Goal: Information Seeking & Learning: Learn about a topic

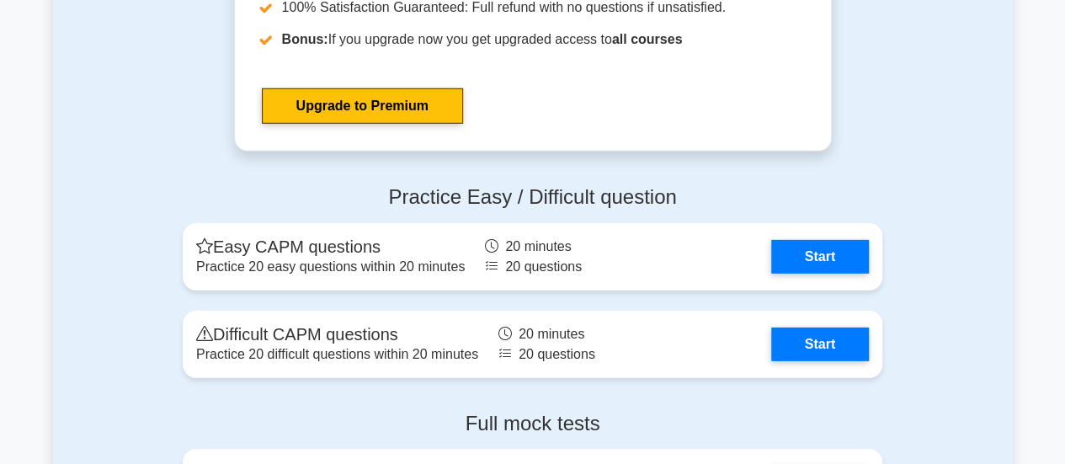
scroll to position [5642, 0]
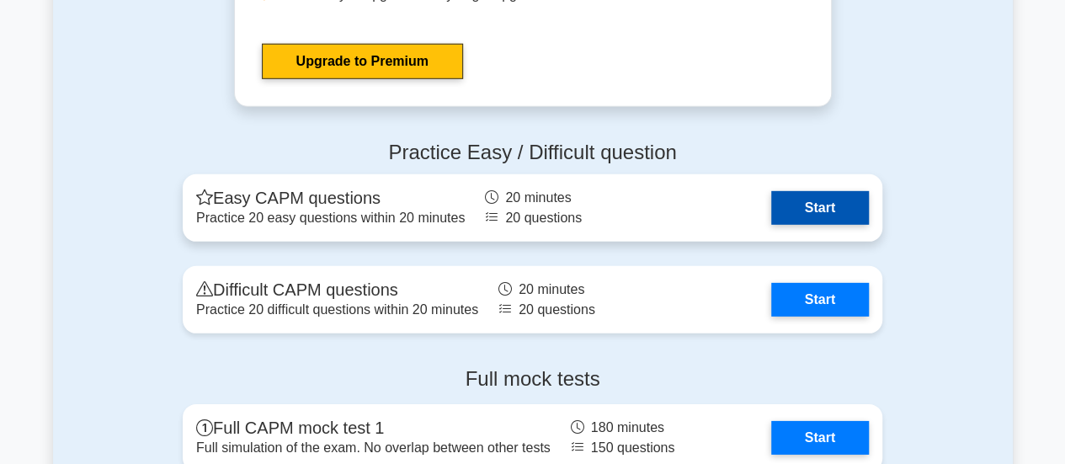
click at [789, 197] on link "Start" at bounding box center [820, 208] width 98 height 34
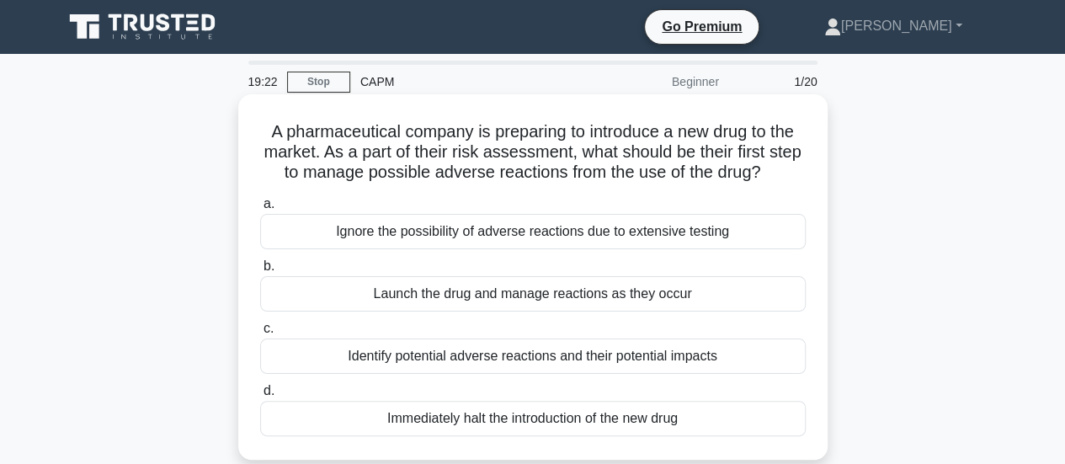
click at [379, 357] on div "Identify potential adverse reactions and their potential impacts" at bounding box center [532, 355] width 545 height 35
click at [260, 334] on input "c. Identify potential adverse reactions and their potential impacts" at bounding box center [260, 328] width 0 height 11
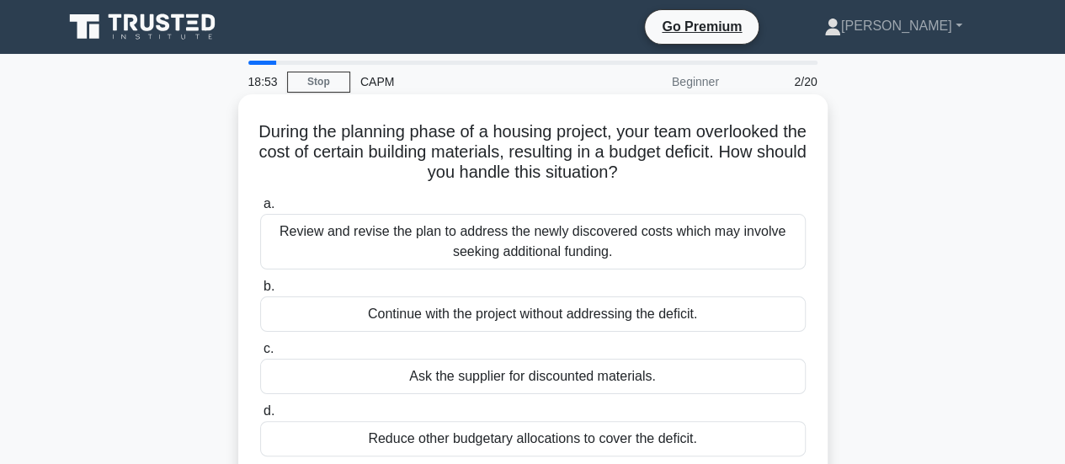
click at [376, 235] on div "Review and revise the plan to address the newly discovered costs which may invo…" at bounding box center [532, 242] width 545 height 56
click at [260, 210] on input "a. Review and revise the plan to address the newly discovered costs which may i…" at bounding box center [260, 204] width 0 height 11
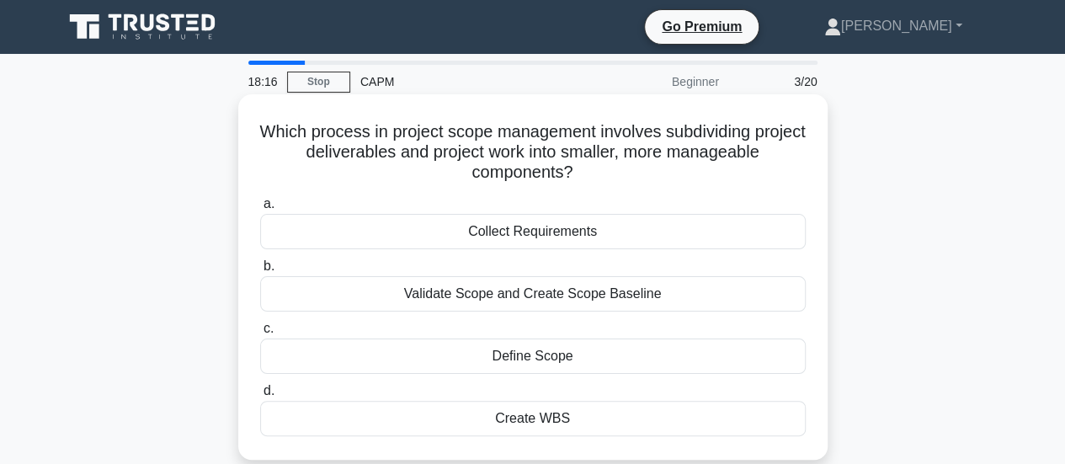
click at [520, 425] on div "Create WBS" at bounding box center [532, 418] width 545 height 35
click at [260, 396] on input "d. Create WBS" at bounding box center [260, 390] width 0 height 11
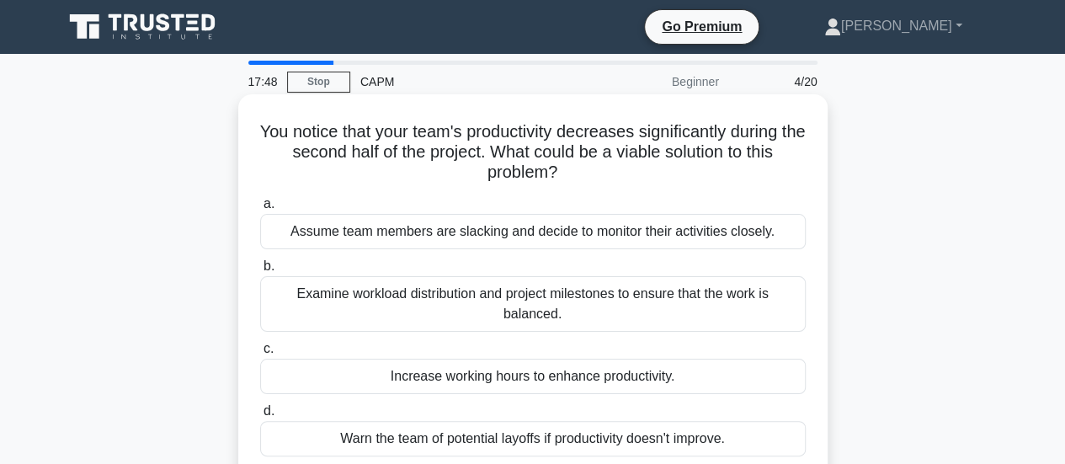
click at [542, 300] on div "Examine workload distribution and project milestones to ensure that the work is…" at bounding box center [532, 304] width 545 height 56
click at [260, 272] on input "b. Examine workload distribution and project milestones to ensure that the work…" at bounding box center [260, 266] width 0 height 11
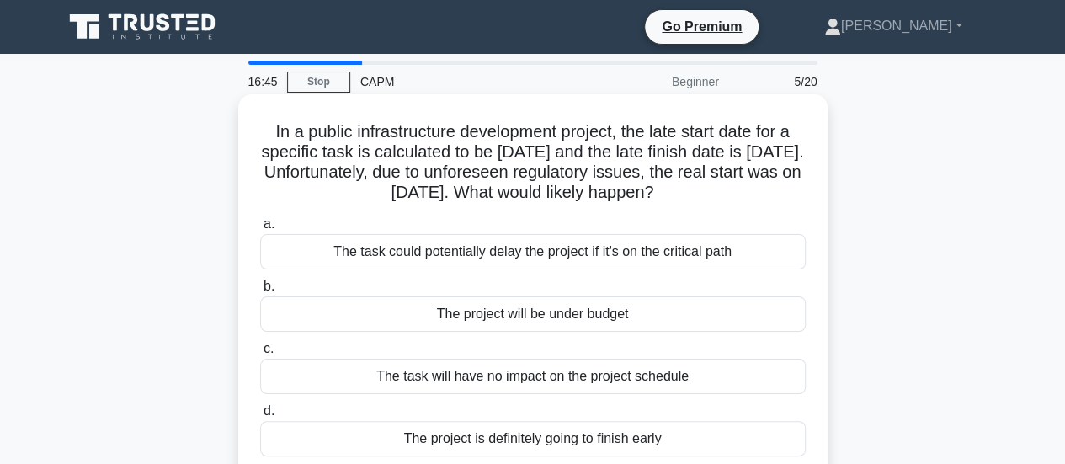
click at [573, 253] on div "The task could potentially delay the project if it's on the critical path" at bounding box center [532, 251] width 545 height 35
click at [260, 230] on input "a. The task could potentially delay the project if it's on the critical path" at bounding box center [260, 224] width 0 height 11
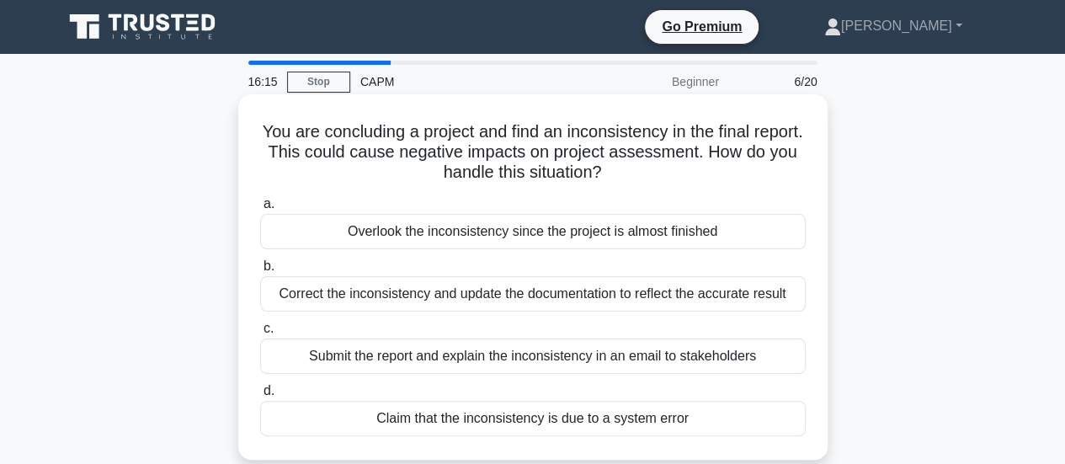
click at [503, 291] on div "Correct the inconsistency and update the documentation to reflect the accurate …" at bounding box center [532, 293] width 545 height 35
click at [260, 272] on input "b. Correct the inconsistency and update the documentation to reflect the accura…" at bounding box center [260, 266] width 0 height 11
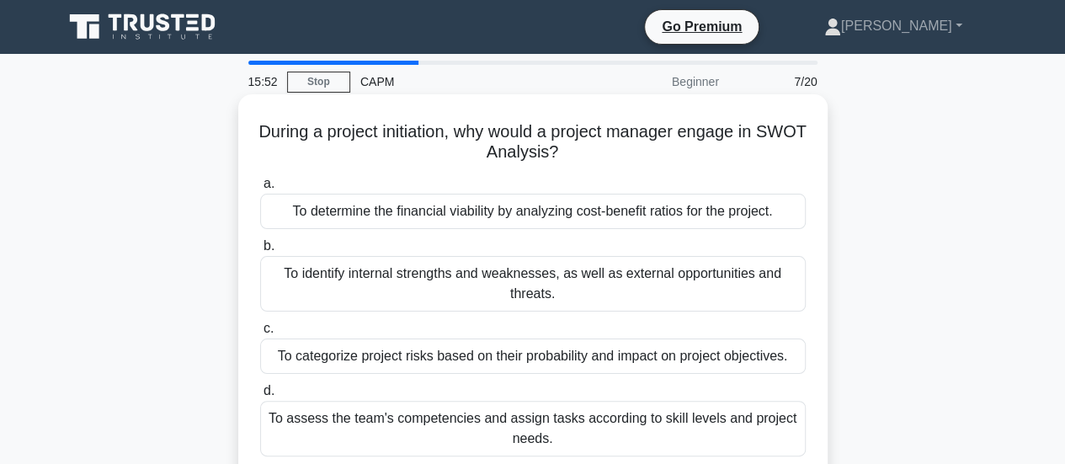
click at [440, 284] on div "To identify internal strengths and weaknesses, as well as external opportunitie…" at bounding box center [532, 284] width 545 height 56
click at [260, 252] on input "b. To identify internal strengths and weaknesses, as well as external opportuni…" at bounding box center [260, 246] width 0 height 11
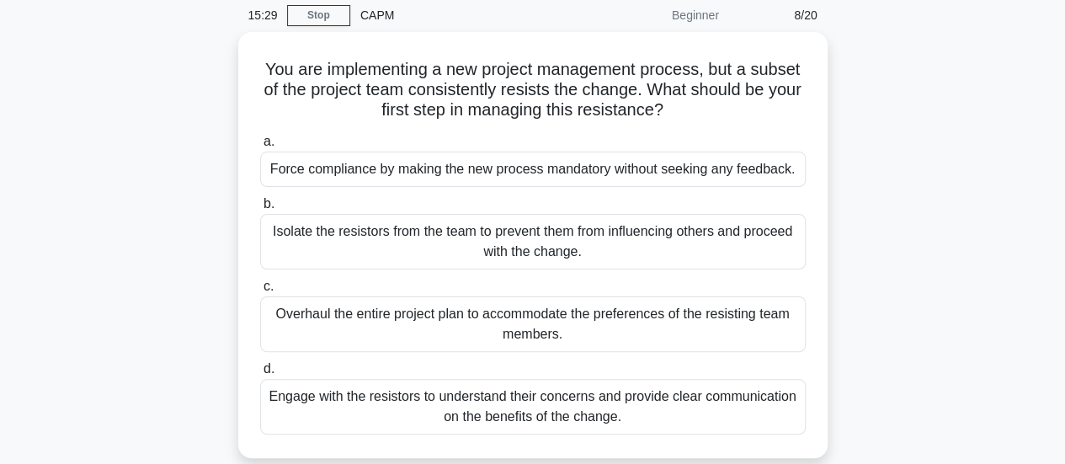
scroll to position [67, 0]
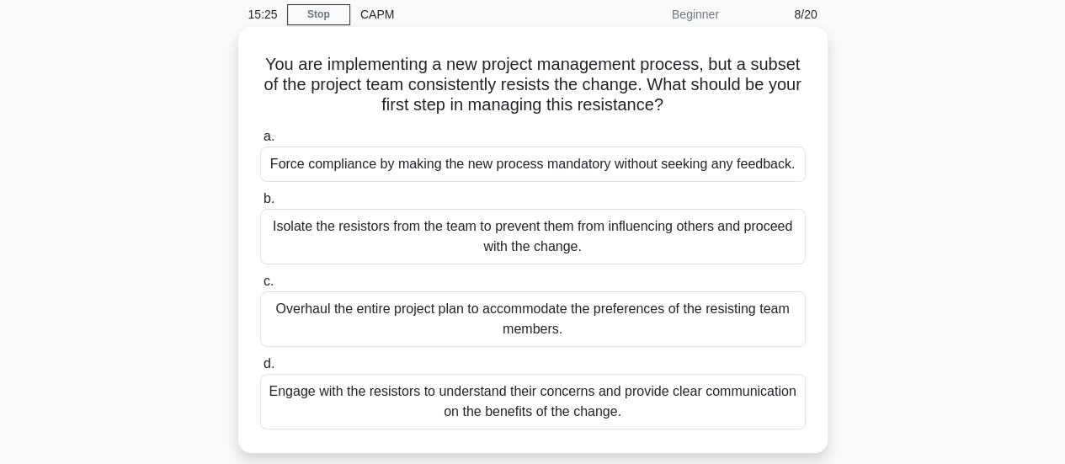
click at [566, 401] on div "Engage with the resistors to understand their concerns and provide clear commun…" at bounding box center [532, 402] width 545 height 56
click at [260, 369] on input "d. Engage with the resistors to understand their concerns and provide clear com…" at bounding box center [260, 364] width 0 height 11
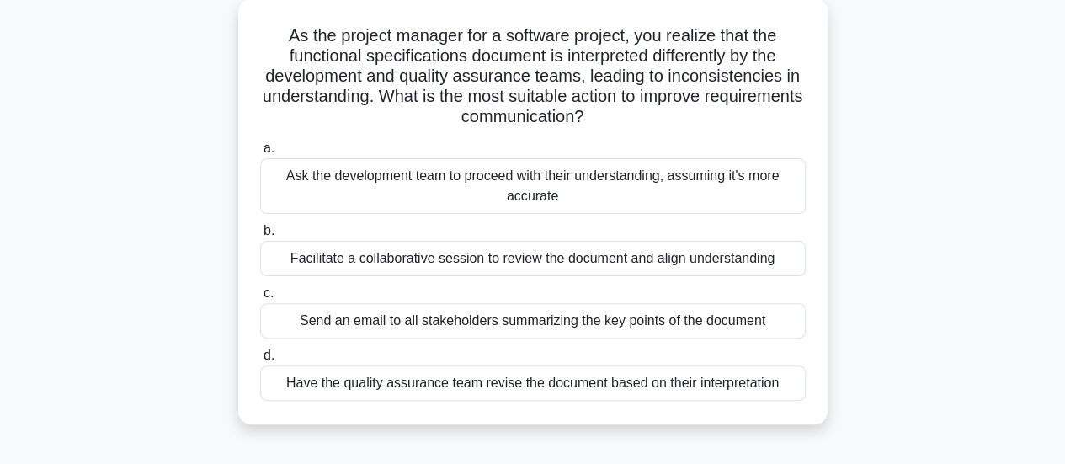
scroll to position [101, 0]
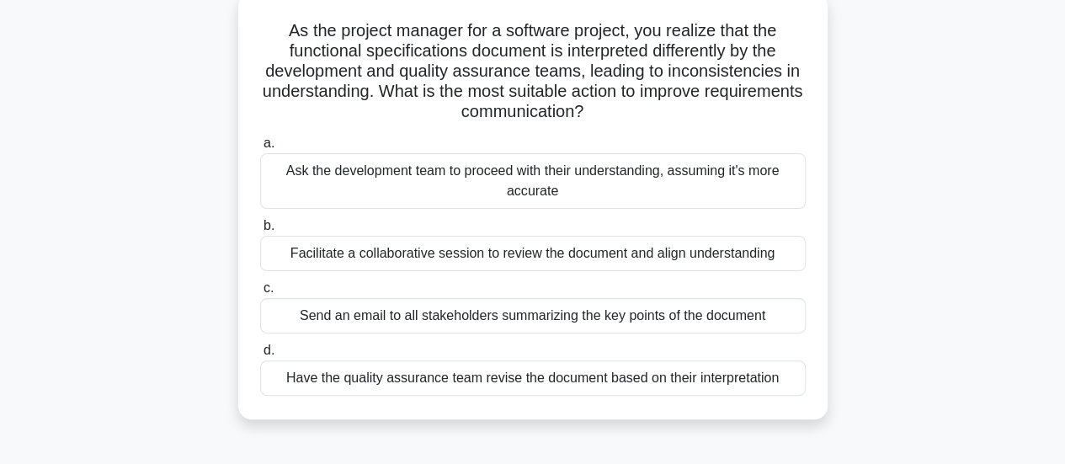
click at [554, 263] on div "Facilitate a collaborative session to review the document and align understandi…" at bounding box center [532, 253] width 545 height 35
click at [260, 231] on input "b. Facilitate a collaborative session to review the document and align understa…" at bounding box center [260, 226] width 0 height 11
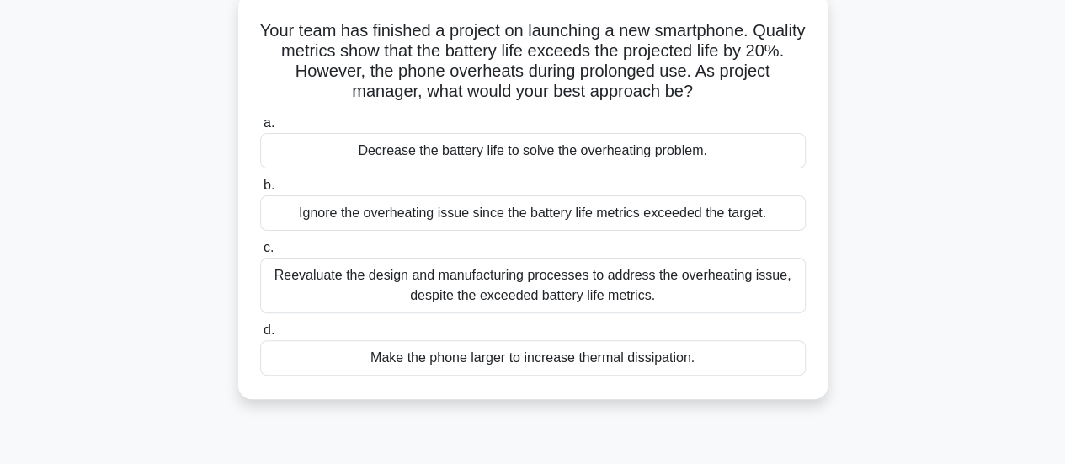
click at [547, 279] on div "Reevaluate the design and manufacturing processes to address the overheating is…" at bounding box center [532, 286] width 545 height 56
click at [260, 253] on input "c. Reevaluate the design and manufacturing processes to address the overheating…" at bounding box center [260, 247] width 0 height 11
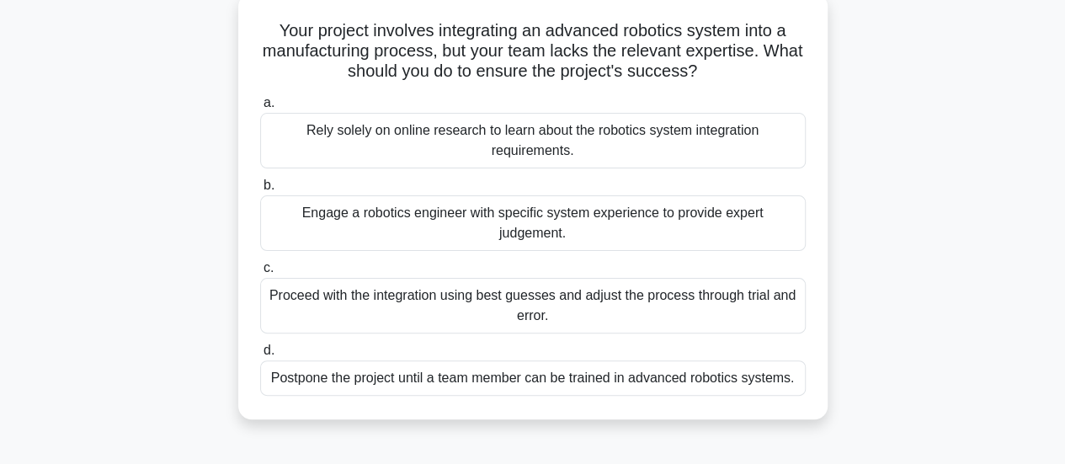
click at [649, 221] on div "Engage a robotics engineer with specific system experience to provide expert ju…" at bounding box center [532, 223] width 545 height 56
click at [260, 191] on input "b. Engage a robotics engineer with specific system experience to provide expert…" at bounding box center [260, 185] width 0 height 11
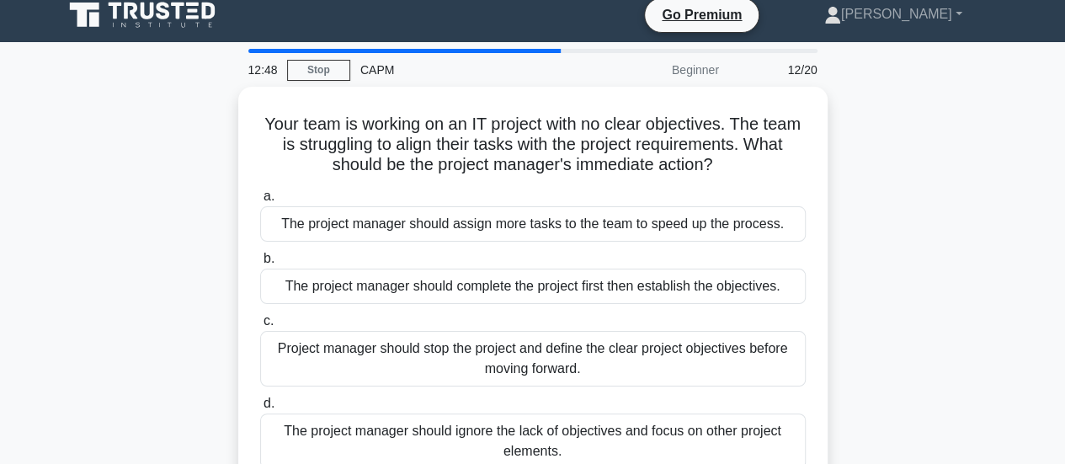
scroll to position [0, 0]
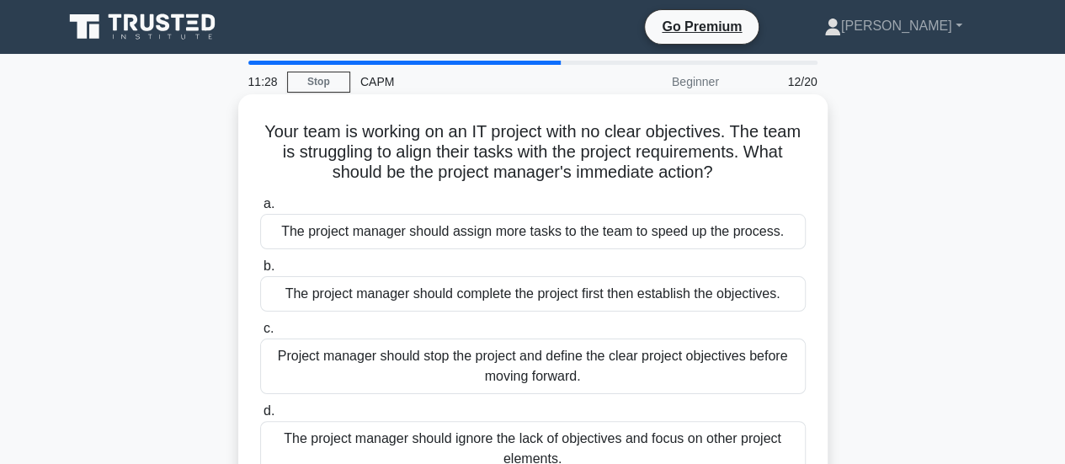
click at [498, 358] on div "Project manager should stop the project and define the clear project objectives…" at bounding box center [532, 366] width 545 height 56
click at [260, 334] on input "c. Project manager should stop the project and define the clear project objecti…" at bounding box center [260, 328] width 0 height 11
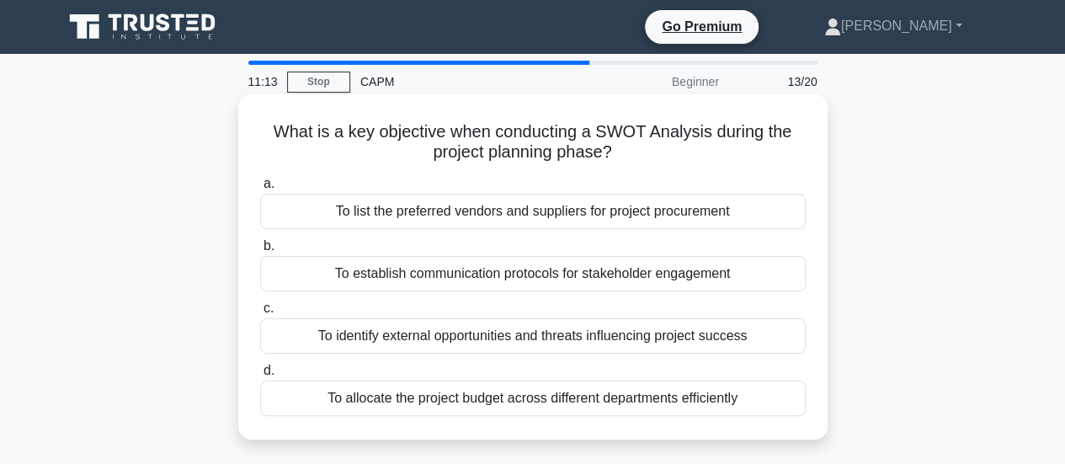
click at [453, 335] on div "To identify external opportunities and threats influencing project success" at bounding box center [532, 335] width 545 height 35
click at [260, 314] on input "c. To identify external opportunities and threats influencing project success" at bounding box center [260, 308] width 0 height 11
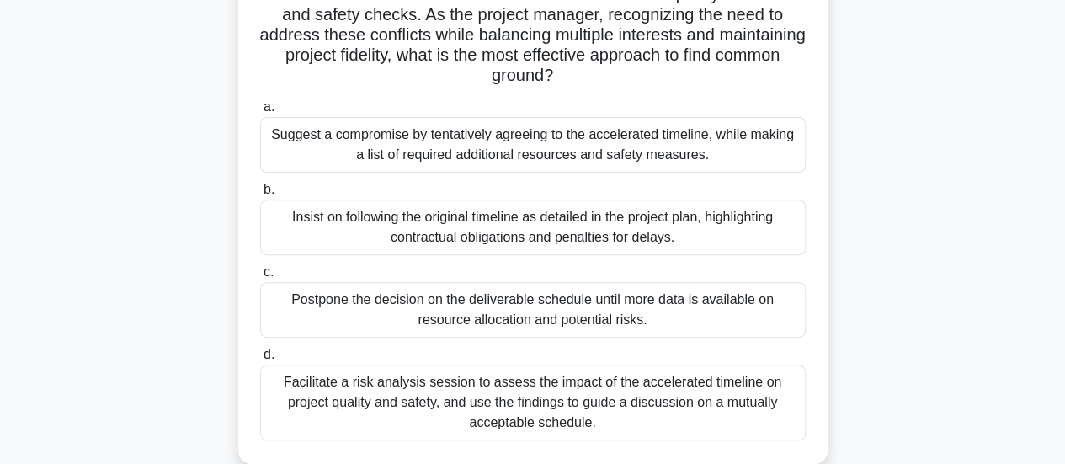
scroll to position [236, 0]
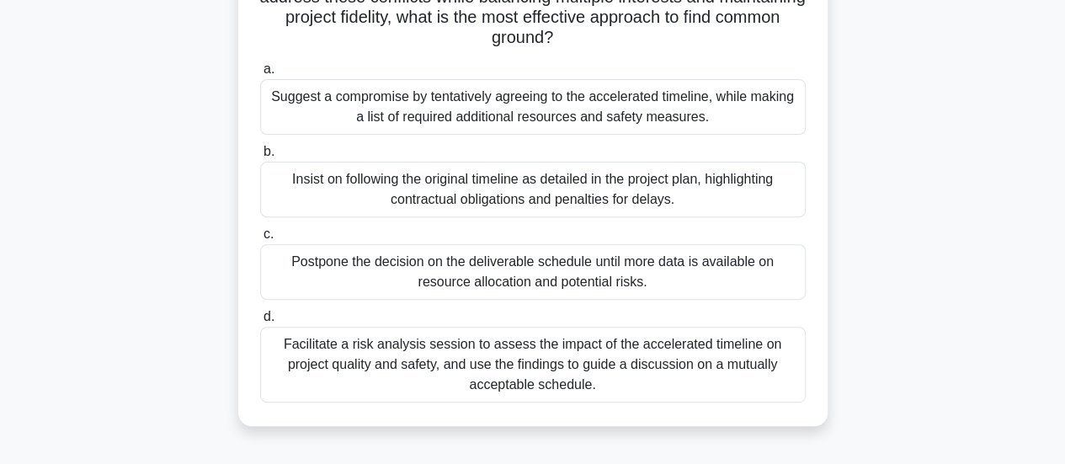
click at [646, 367] on div "Facilitate a risk analysis session to assess the impact of the accelerated time…" at bounding box center [532, 365] width 545 height 76
click at [260, 322] on input "d. Facilitate a risk analysis session to assess the impact of the accelerated t…" at bounding box center [260, 316] width 0 height 11
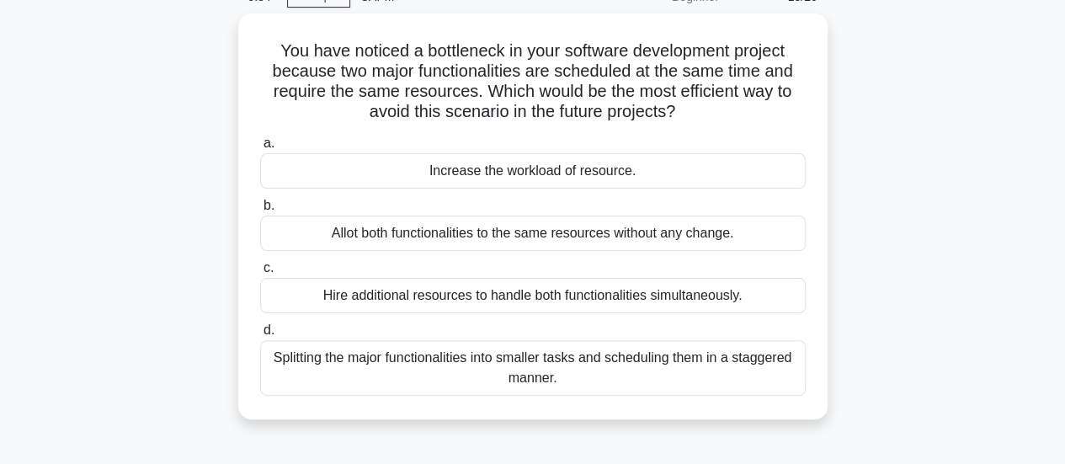
scroll to position [101, 0]
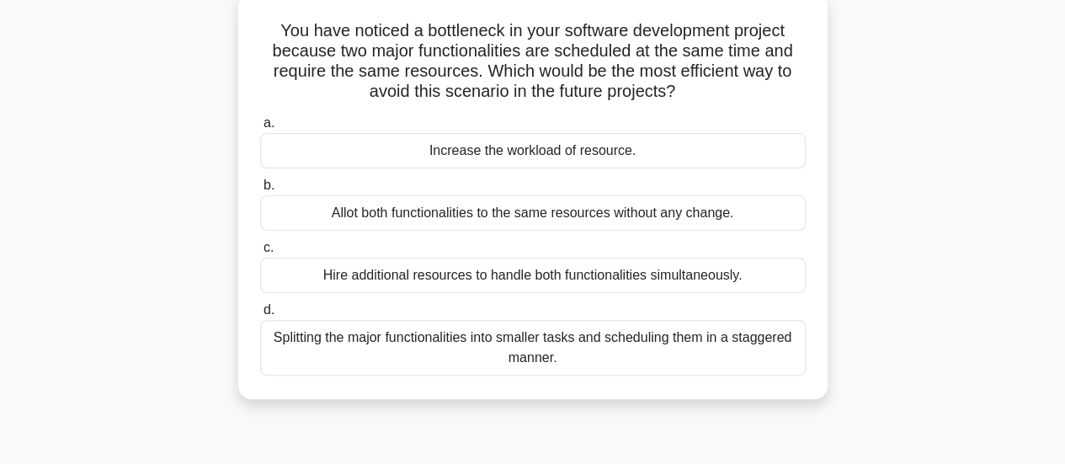
click at [594, 347] on div "Splitting the major functionalities into smaller tasks and scheduling them in a…" at bounding box center [532, 348] width 545 height 56
click at [260, 316] on input "d. Splitting the major functionalities into smaller tasks and scheduling them i…" at bounding box center [260, 310] width 0 height 11
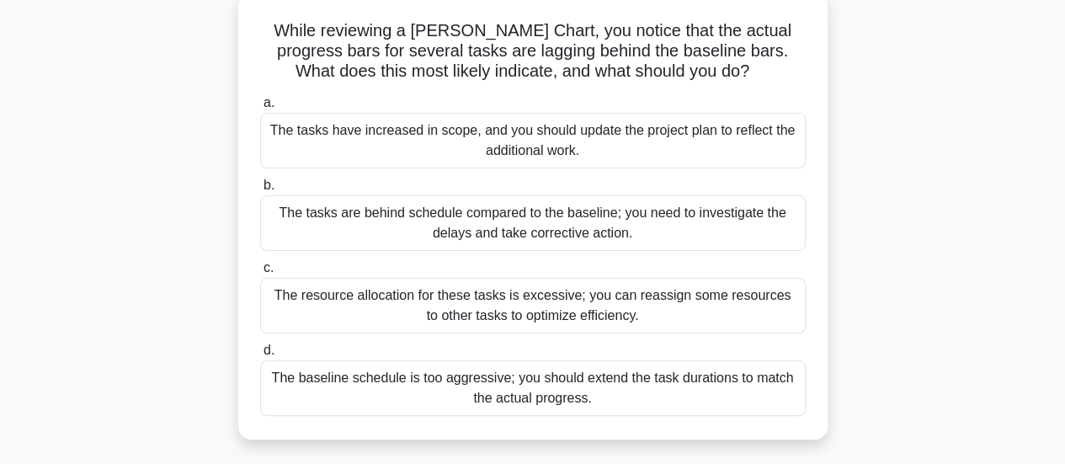
click at [527, 228] on div "The tasks are behind schedule compared to the baseline; you need to investigate…" at bounding box center [532, 223] width 545 height 56
click at [260, 191] on input "b. The tasks are behind schedule compared to the baseline; you need to investig…" at bounding box center [260, 185] width 0 height 11
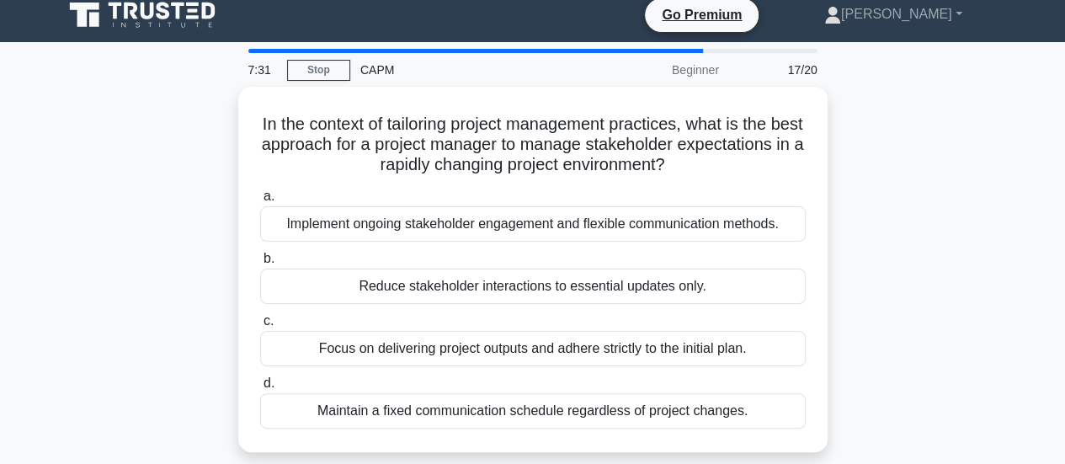
scroll to position [0, 0]
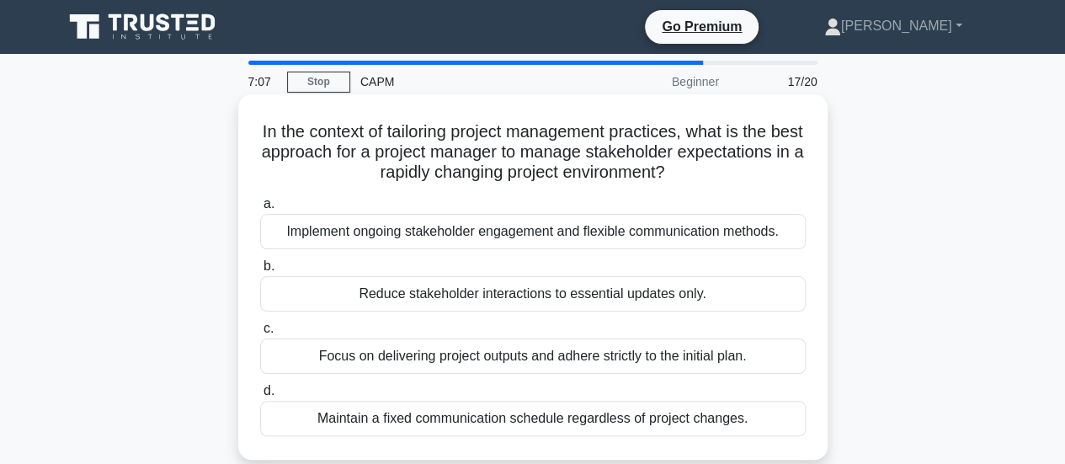
click at [425, 230] on div "Implement ongoing stakeholder engagement and flexible communication methods." at bounding box center [532, 231] width 545 height 35
click at [260, 210] on input "a. Implement ongoing stakeholder engagement and flexible communication methods." at bounding box center [260, 204] width 0 height 11
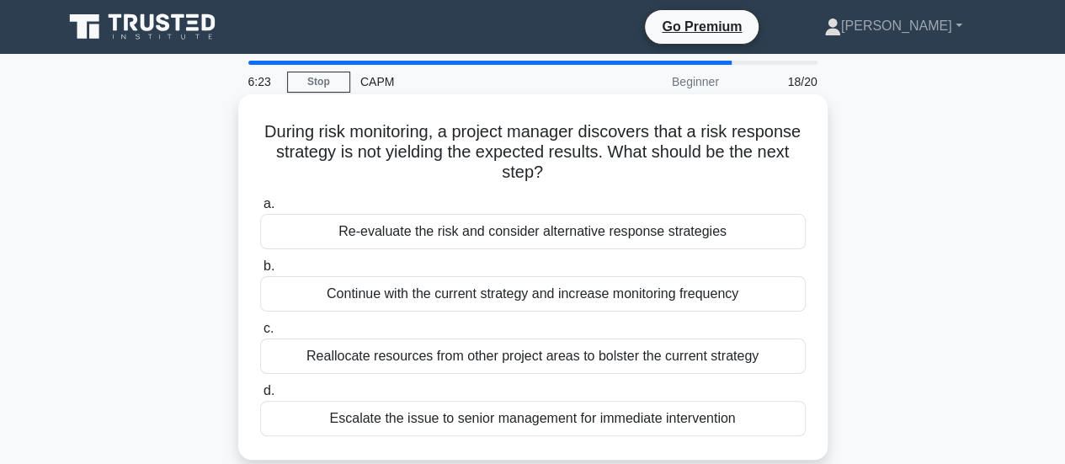
click at [386, 236] on div "Re-evaluate the risk and consider alternative response strategies" at bounding box center [532, 231] width 545 height 35
click at [260, 210] on input "a. Re-evaluate the risk and consider alternative response strategies" at bounding box center [260, 204] width 0 height 11
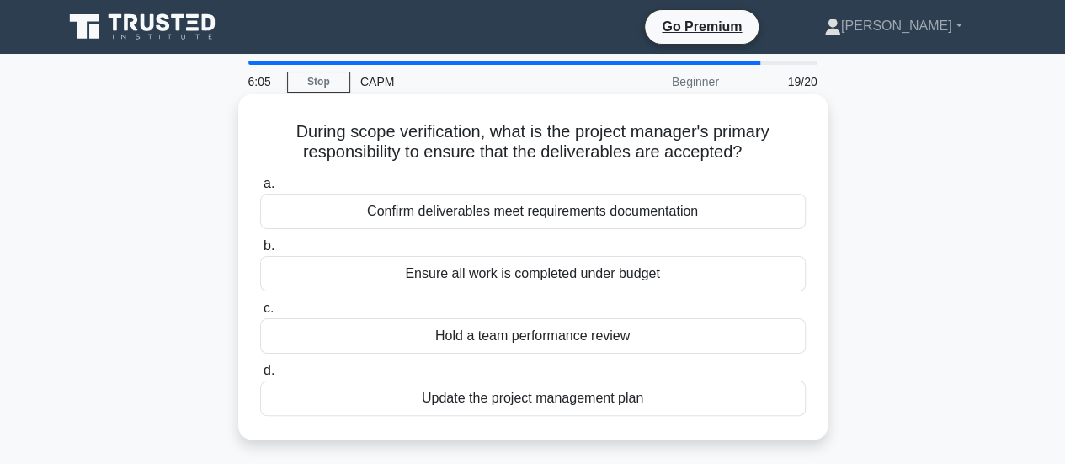
click at [427, 220] on div "Confirm deliverables meet requirements documentation" at bounding box center [532, 211] width 545 height 35
click at [260, 189] on input "a. Confirm deliverables meet requirements documentation" at bounding box center [260, 183] width 0 height 11
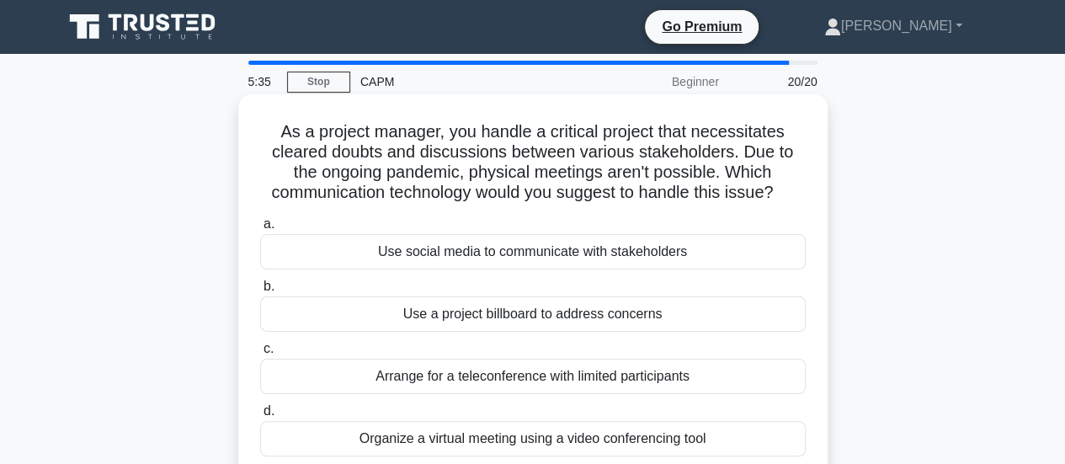
click at [405, 433] on div "Organize a virtual meeting using a video conferencing tool" at bounding box center [532, 438] width 545 height 35
click at [260, 417] on input "d. Organize a virtual meeting using a video conferencing tool" at bounding box center [260, 411] width 0 height 11
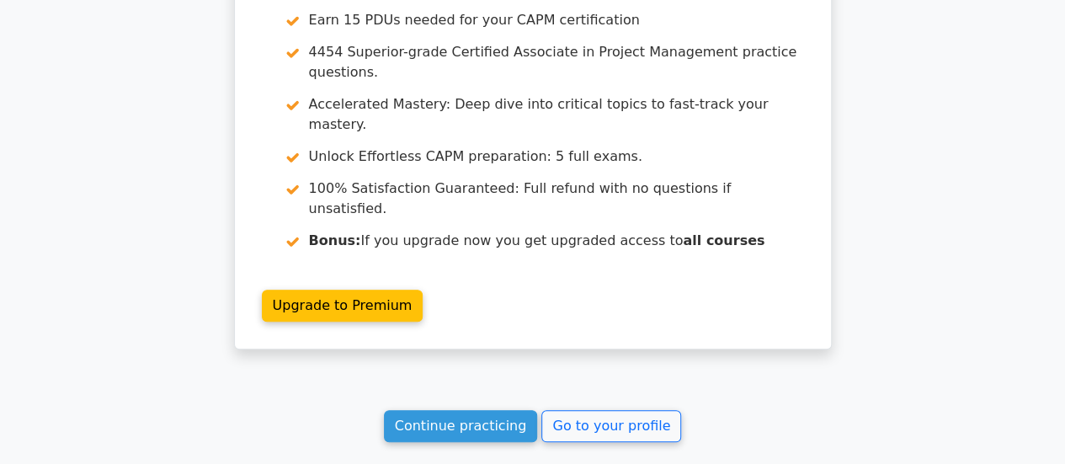
scroll to position [3949, 0]
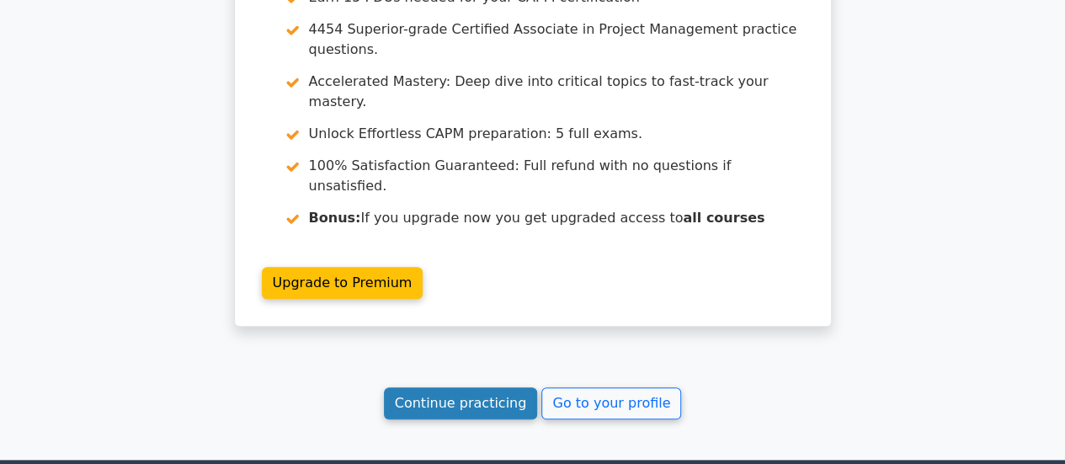
click at [419, 387] on link "Continue practicing" at bounding box center [461, 403] width 154 height 32
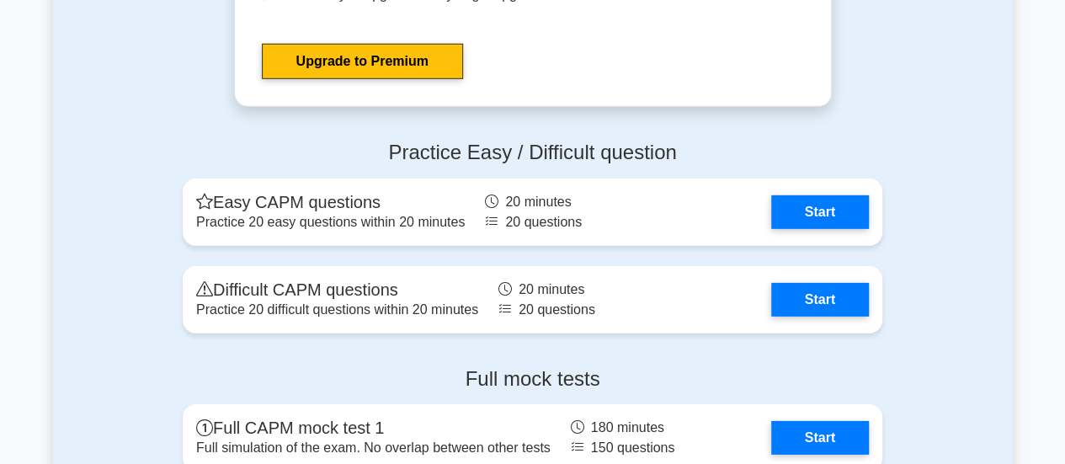
scroll to position [5687, 0]
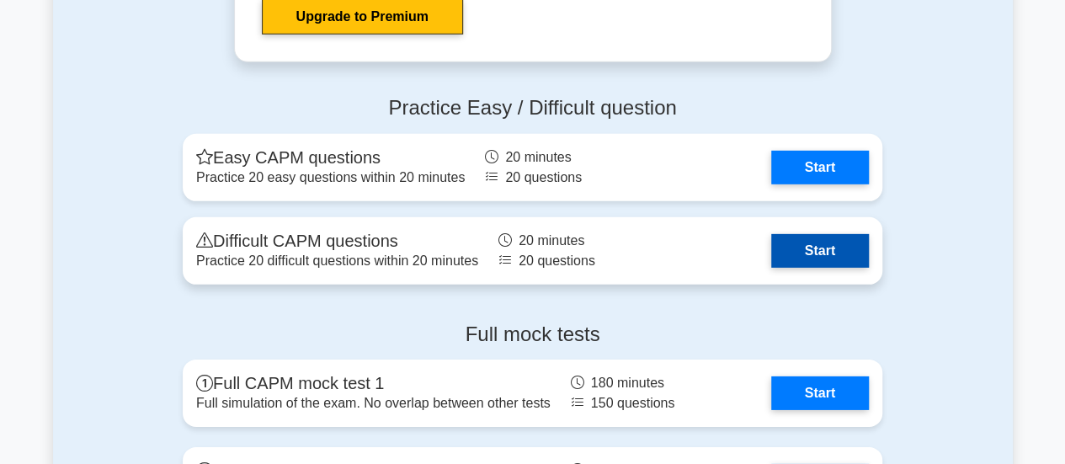
click at [793, 243] on link "Start" at bounding box center [820, 251] width 98 height 34
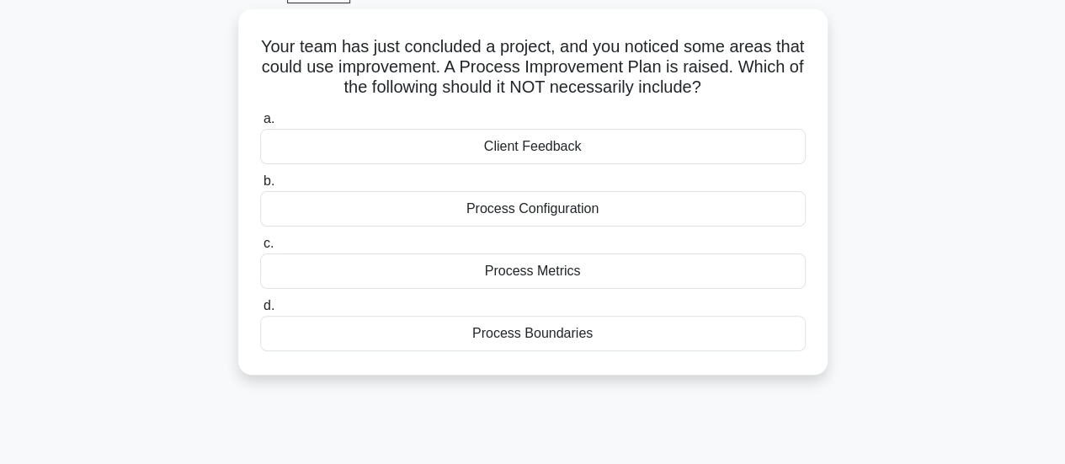
scroll to position [101, 0]
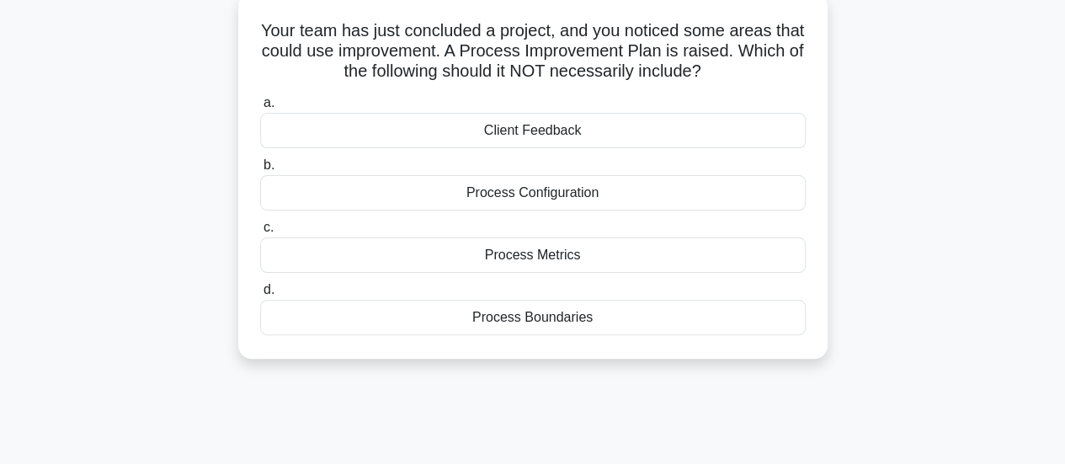
click at [515, 316] on div "Process Boundaries" at bounding box center [532, 317] width 545 height 35
click at [260, 295] on input "d. Process Boundaries" at bounding box center [260, 289] width 0 height 11
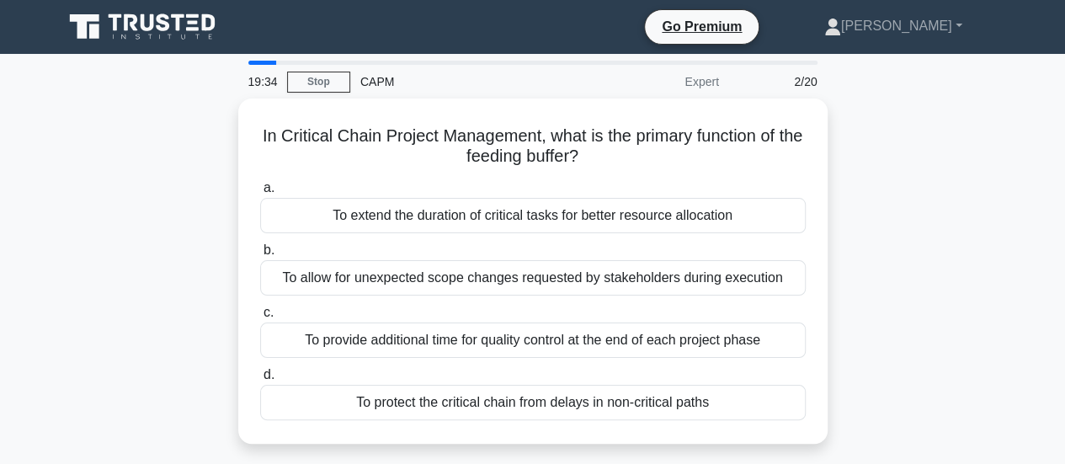
scroll to position [0, 0]
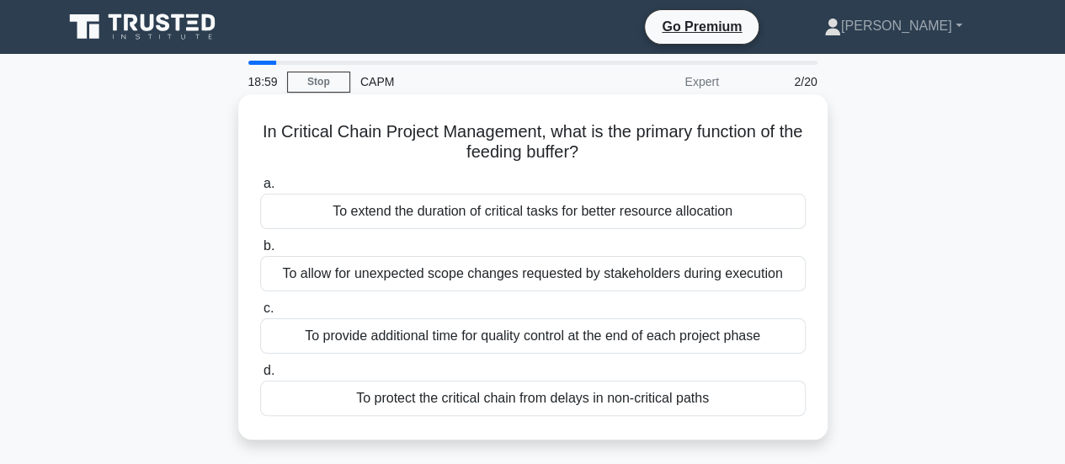
click at [432, 272] on div "To allow for unexpected scope changes requested by stakeholders during execution" at bounding box center [532, 273] width 545 height 35
click at [260, 252] on input "b. To allow for unexpected scope changes requested by stakeholders during execu…" at bounding box center [260, 246] width 0 height 11
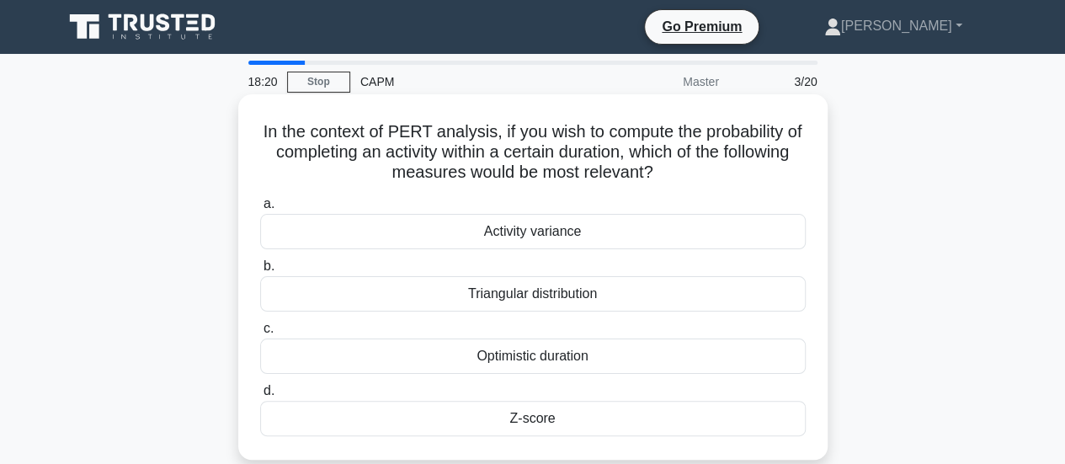
click at [474, 359] on div "Optimistic duration" at bounding box center [532, 355] width 545 height 35
click at [260, 334] on input "c. Optimistic duration" at bounding box center [260, 328] width 0 height 11
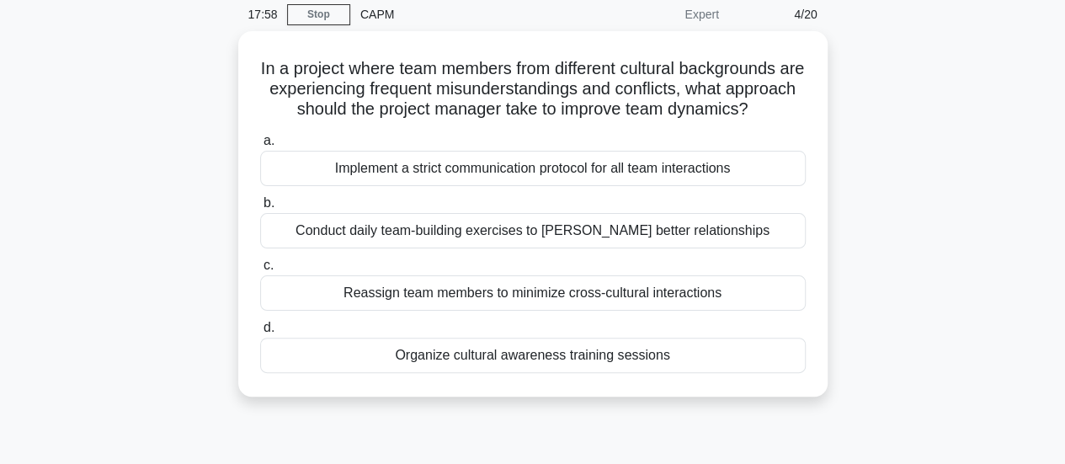
scroll to position [101, 0]
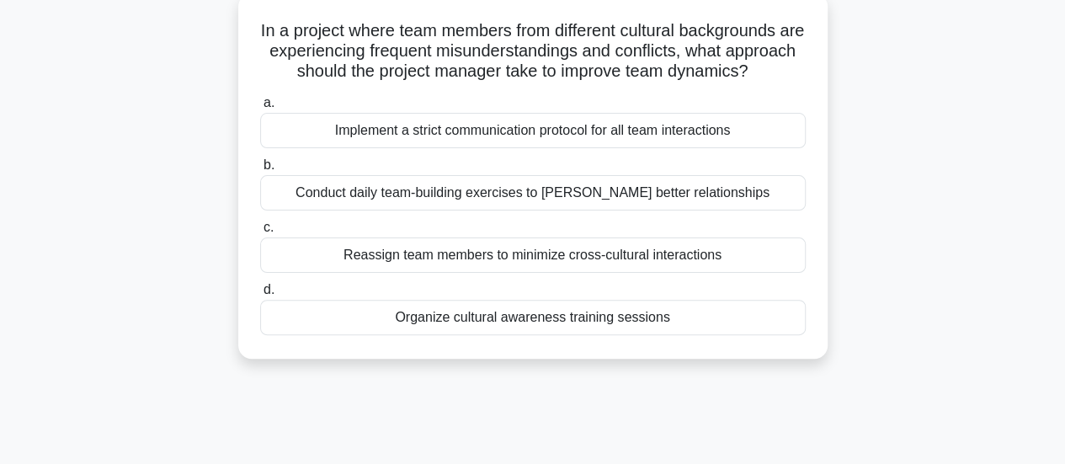
click at [566, 210] on div "Conduct daily team-building exercises to [PERSON_NAME] better relationships" at bounding box center [532, 192] width 545 height 35
click at [260, 171] on input "b. Conduct daily team-building exercises to foster better relationships" at bounding box center [260, 165] width 0 height 11
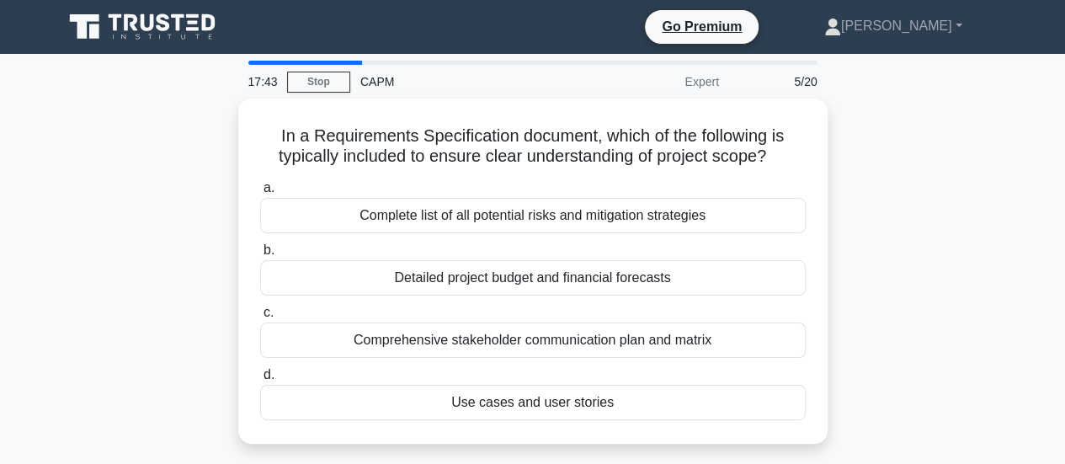
scroll to position [0, 0]
click at [566, 214] on div "Complete list of all potential risks and mitigation strategies" at bounding box center [532, 215] width 545 height 35
click at [260, 194] on input "a. Complete list of all potential risks and mitigation strategies" at bounding box center [260, 188] width 0 height 11
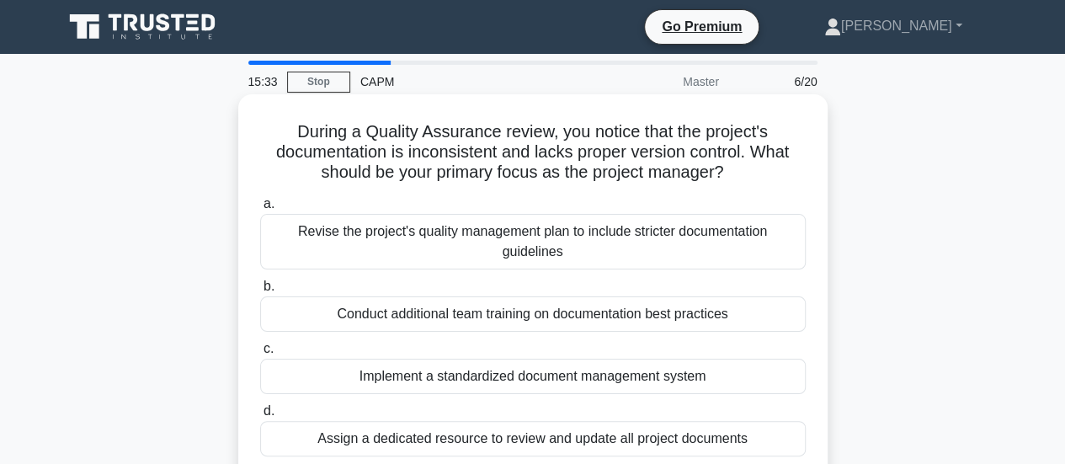
click at [509, 379] on div "Implement a standardized document management system" at bounding box center [532, 376] width 545 height 35
click at [260, 354] on input "c. Implement a standardized document management system" at bounding box center [260, 348] width 0 height 11
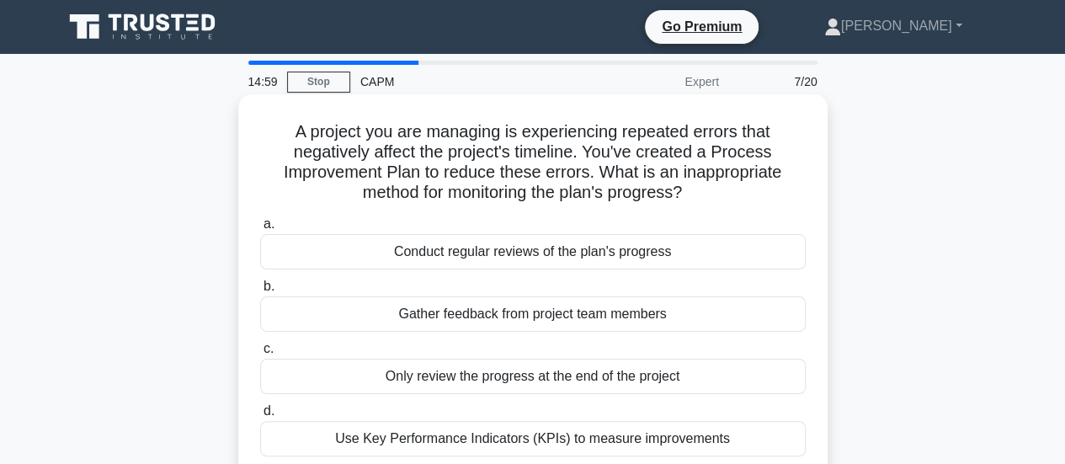
click at [489, 381] on div "Only review the progress at the end of the project" at bounding box center [532, 376] width 545 height 35
click at [260, 354] on input "c. Only review the progress at the end of the project" at bounding box center [260, 348] width 0 height 11
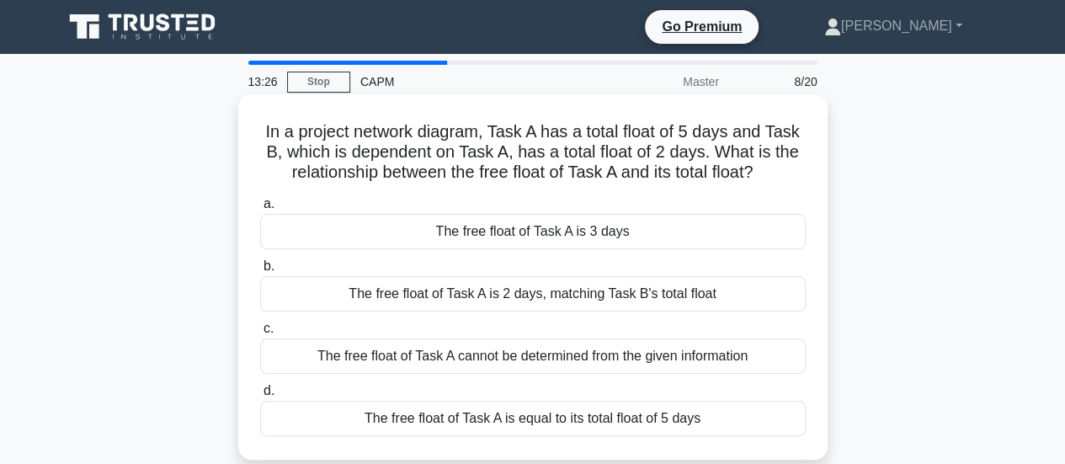
click at [460, 242] on div "The free float of Task A is 3 days" at bounding box center [532, 231] width 545 height 35
click at [260, 210] on input "a. The free float of Task A is 3 days" at bounding box center [260, 204] width 0 height 11
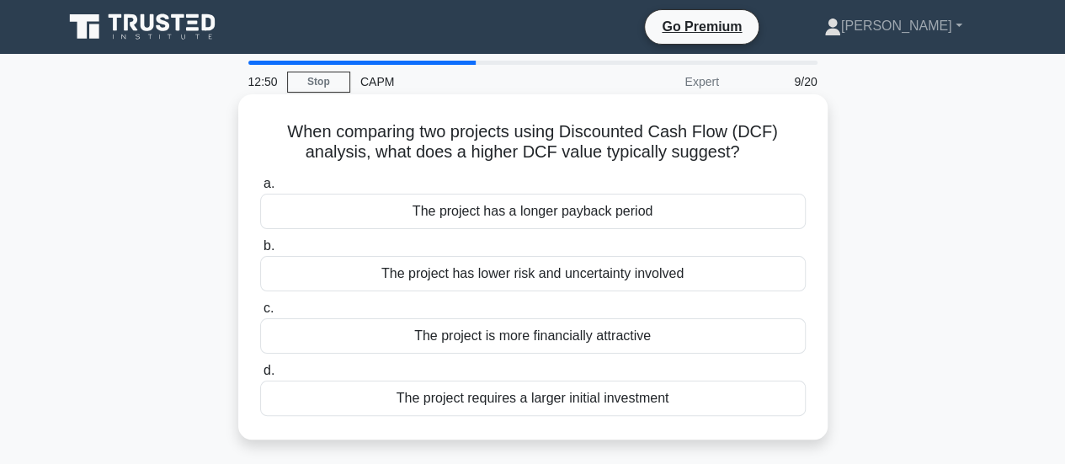
click at [441, 216] on div "The project has a longer payback period" at bounding box center [532, 211] width 545 height 35
click at [260, 189] on input "a. The project has a longer payback period" at bounding box center [260, 183] width 0 height 11
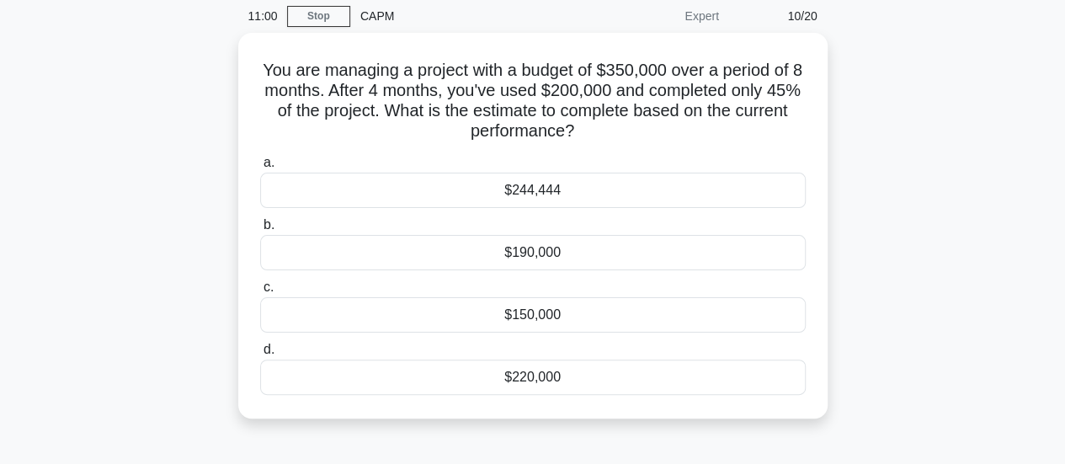
scroll to position [67, 0]
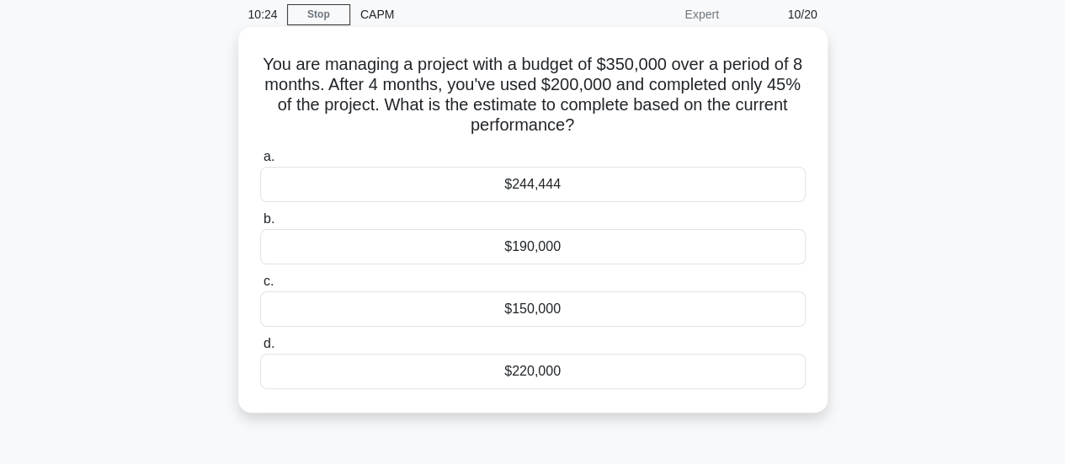
click at [508, 307] on div "$150,000" at bounding box center [532, 308] width 545 height 35
click at [260, 287] on input "c. $150,000" at bounding box center [260, 281] width 0 height 11
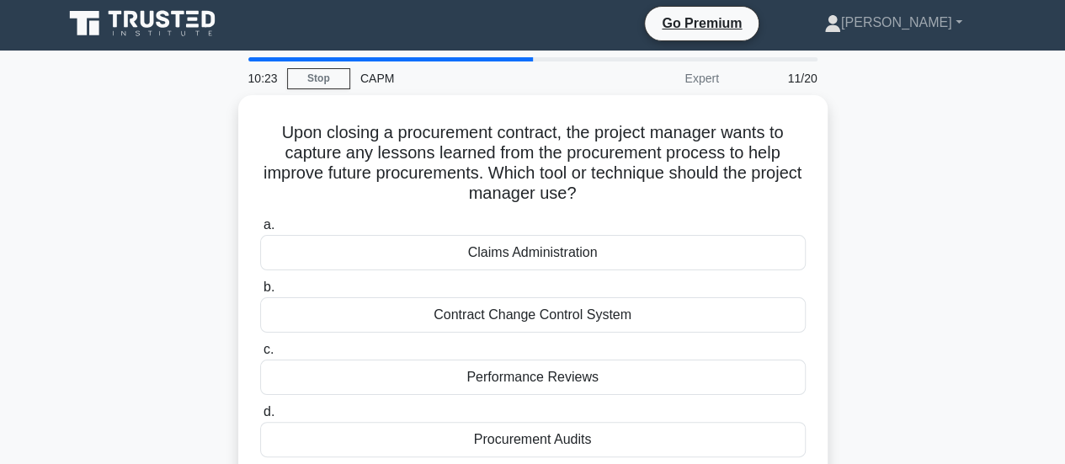
scroll to position [0, 0]
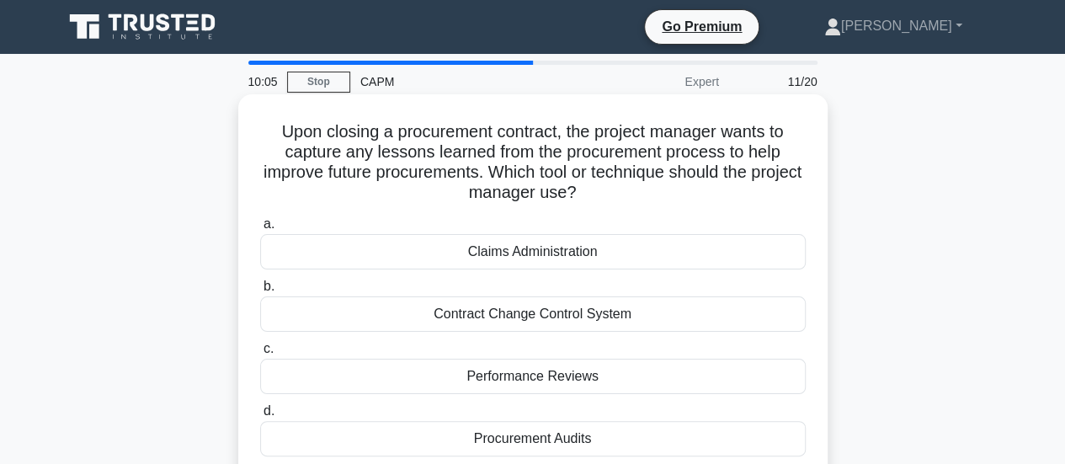
click at [490, 443] on div "Procurement Audits" at bounding box center [532, 438] width 545 height 35
click at [260, 417] on input "d. Procurement Audits" at bounding box center [260, 411] width 0 height 11
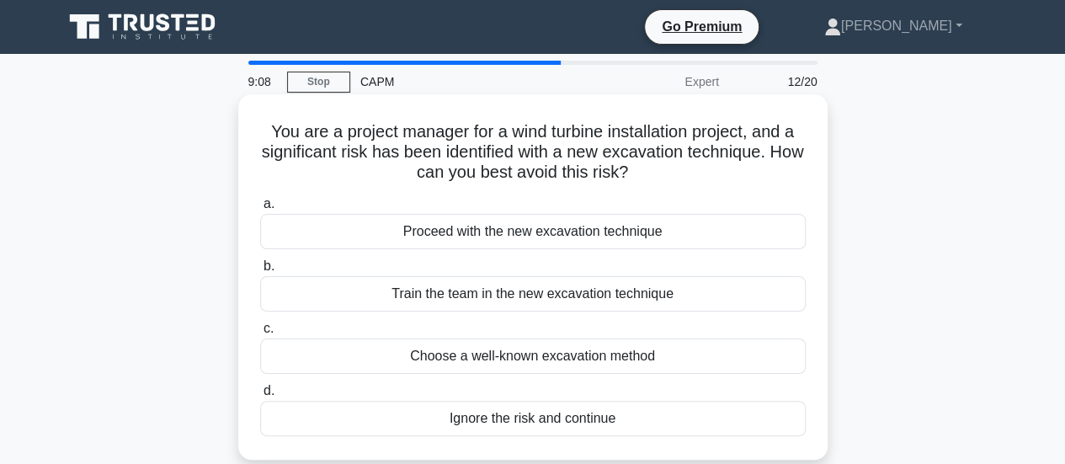
click at [495, 357] on div "Choose a well-known excavation method" at bounding box center [532, 355] width 545 height 35
click at [260, 334] on input "c. Choose a well-known excavation method" at bounding box center [260, 328] width 0 height 11
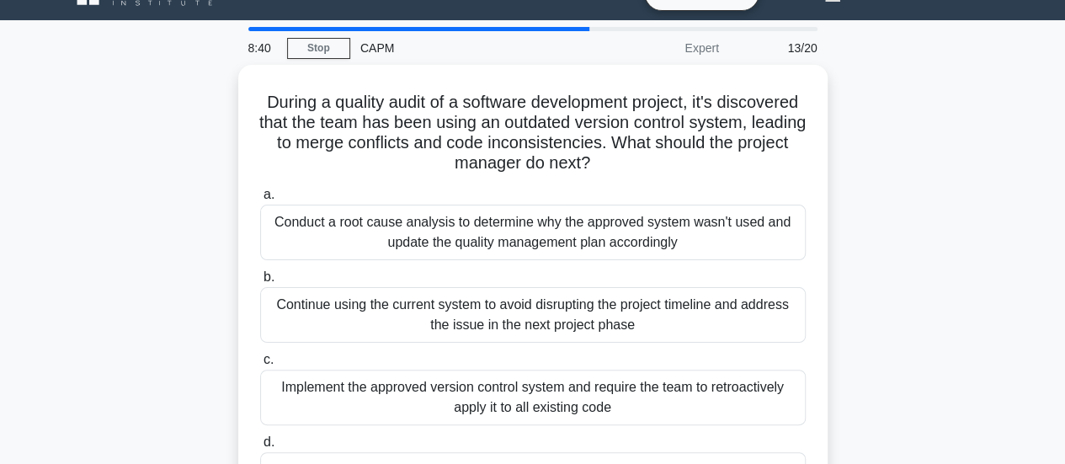
scroll to position [135, 0]
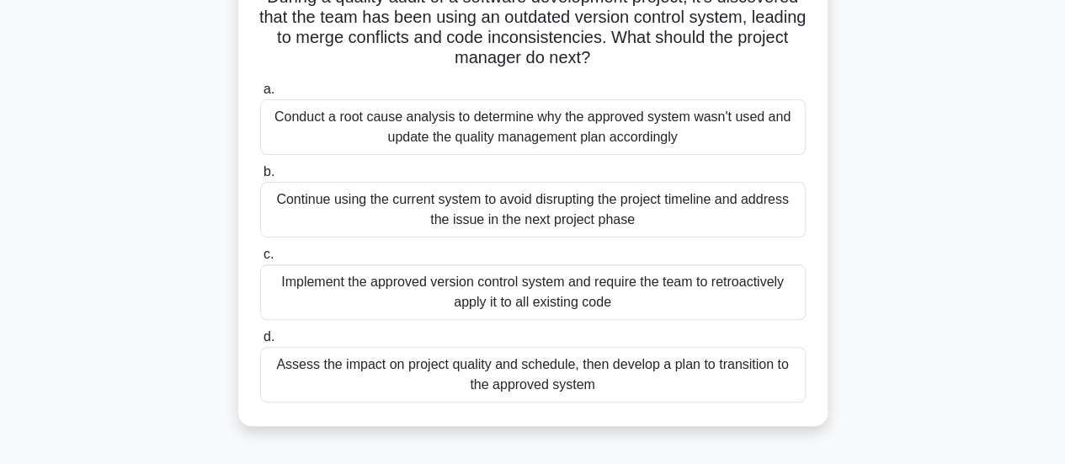
click at [564, 378] on div "Assess the impact on project quality and schedule, then develop a plan to trans…" at bounding box center [532, 375] width 545 height 56
click at [260, 343] on input "d. Assess the impact on project quality and schedule, then develop a plan to tr…" at bounding box center [260, 337] width 0 height 11
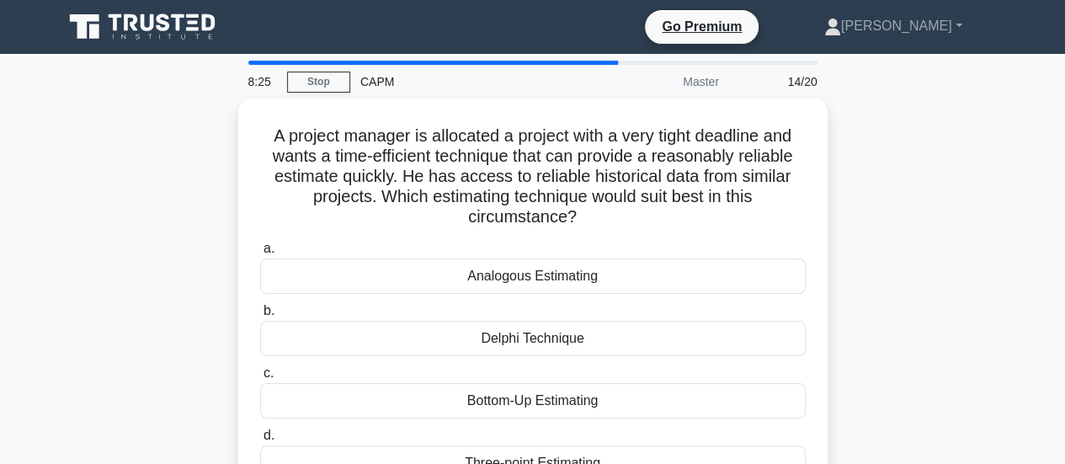
scroll to position [0, 0]
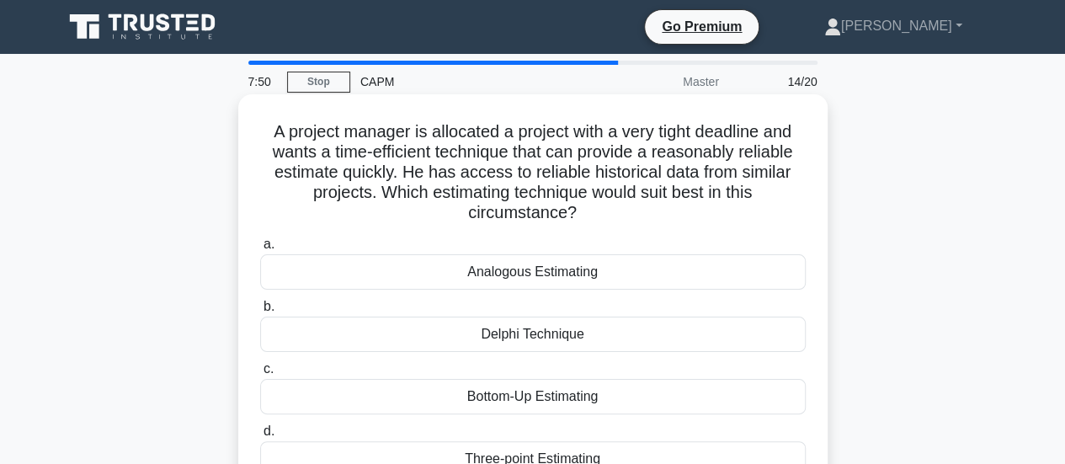
click at [596, 277] on div "Analogous Estimating" at bounding box center [532, 271] width 545 height 35
click at [260, 250] on input "a. Analogous Estimating" at bounding box center [260, 244] width 0 height 11
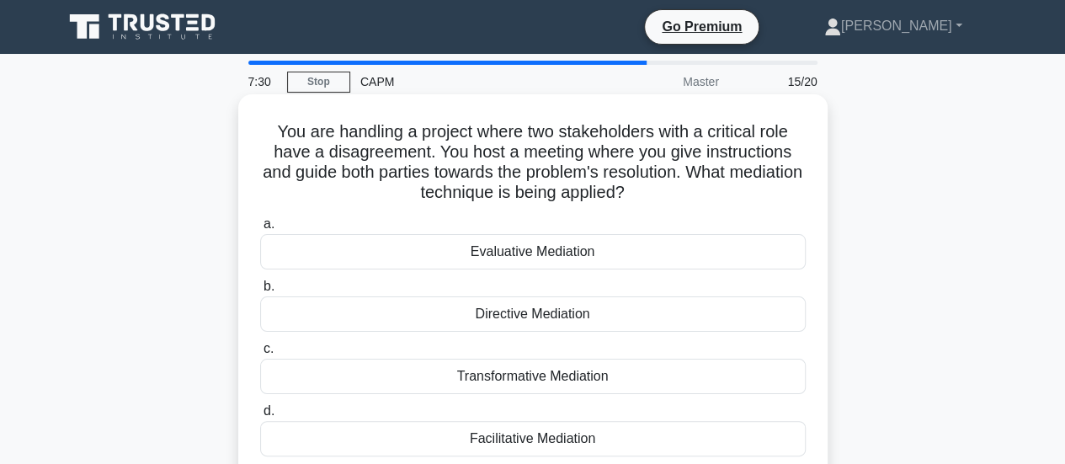
click at [498, 432] on div "Facilitative Mediation" at bounding box center [532, 438] width 545 height 35
click at [260, 417] on input "d. Facilitative Mediation" at bounding box center [260, 411] width 0 height 11
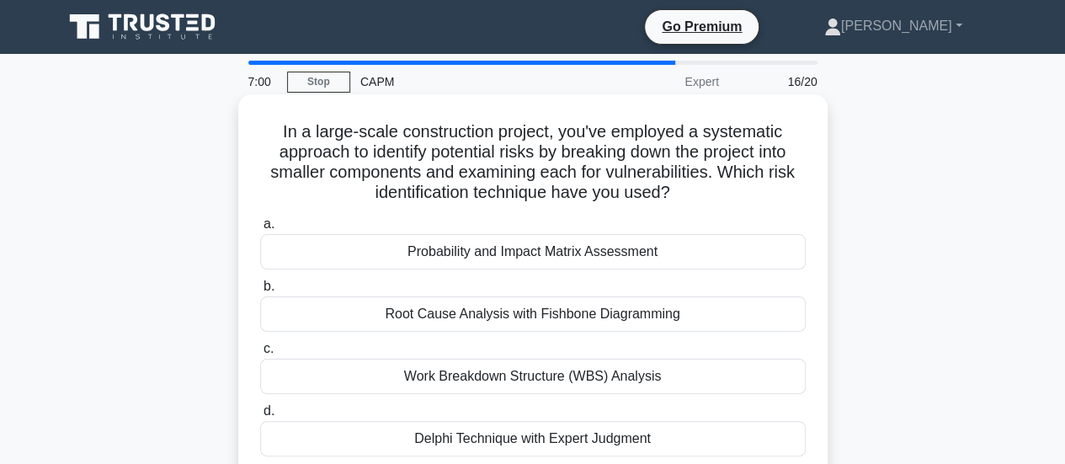
click at [446, 380] on div "Work Breakdown Structure (WBS) Analysis" at bounding box center [532, 376] width 545 height 35
click at [260, 354] on input "c. Work Breakdown Structure (WBS) Analysis" at bounding box center [260, 348] width 0 height 11
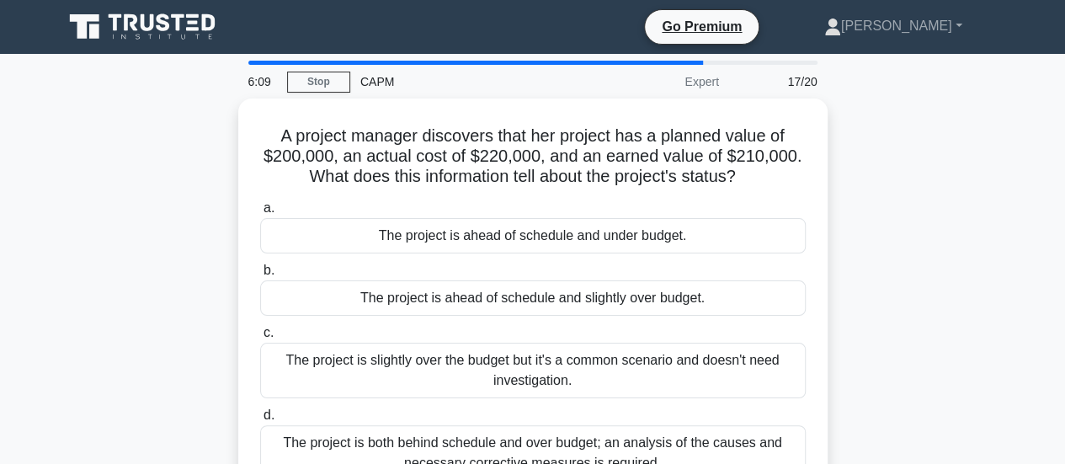
scroll to position [34, 0]
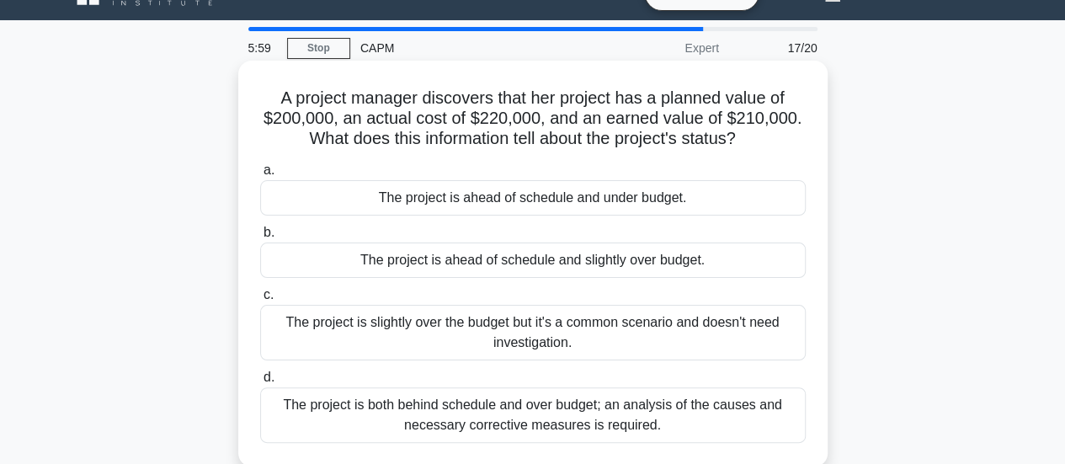
click at [562, 258] on div "The project is ahead of schedule and slightly over budget." at bounding box center [532, 259] width 545 height 35
click at [260, 238] on input "b. The project is ahead of schedule and slightly over budget." at bounding box center [260, 232] width 0 height 11
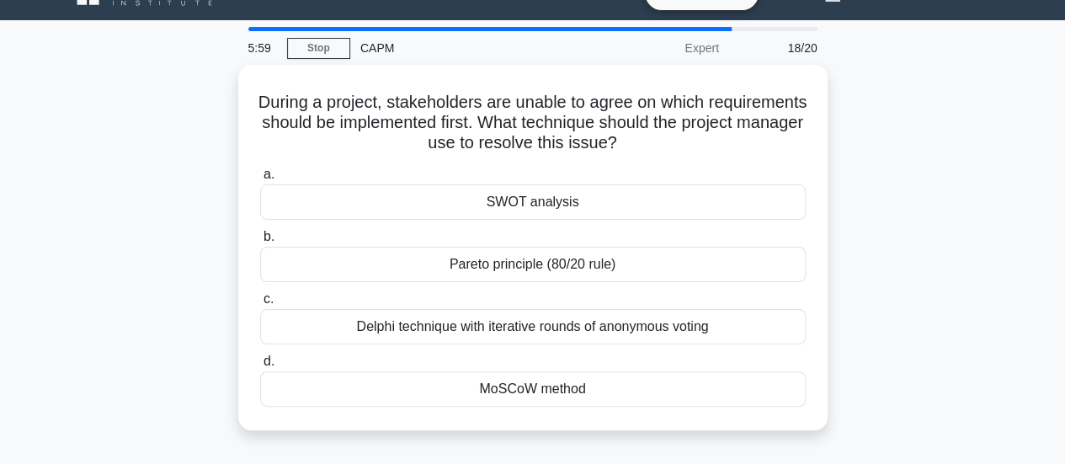
scroll to position [0, 0]
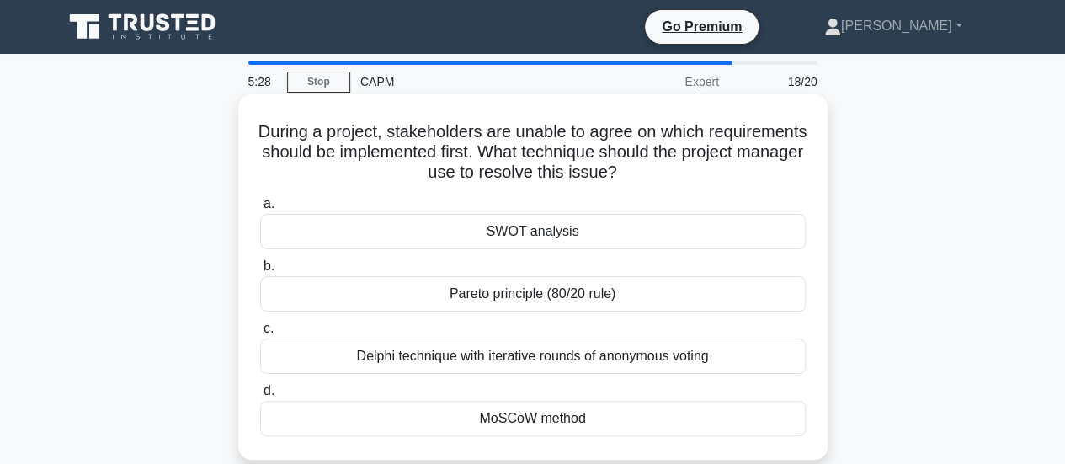
click at [526, 417] on div "MoSCoW method" at bounding box center [532, 418] width 545 height 35
click at [260, 396] on input "d. MoSCoW method" at bounding box center [260, 390] width 0 height 11
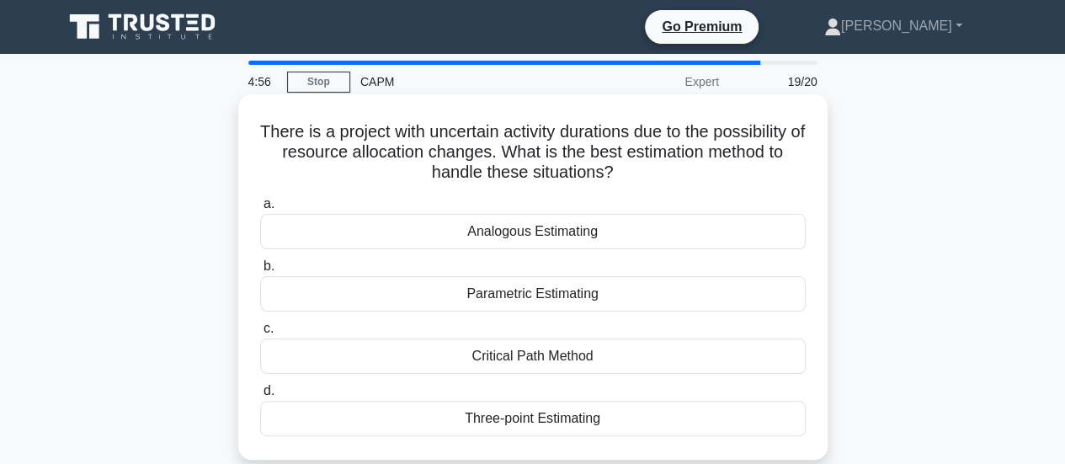
click at [525, 415] on div "Three-point Estimating" at bounding box center [532, 418] width 545 height 35
click at [260, 396] on input "d. Three-point Estimating" at bounding box center [260, 390] width 0 height 11
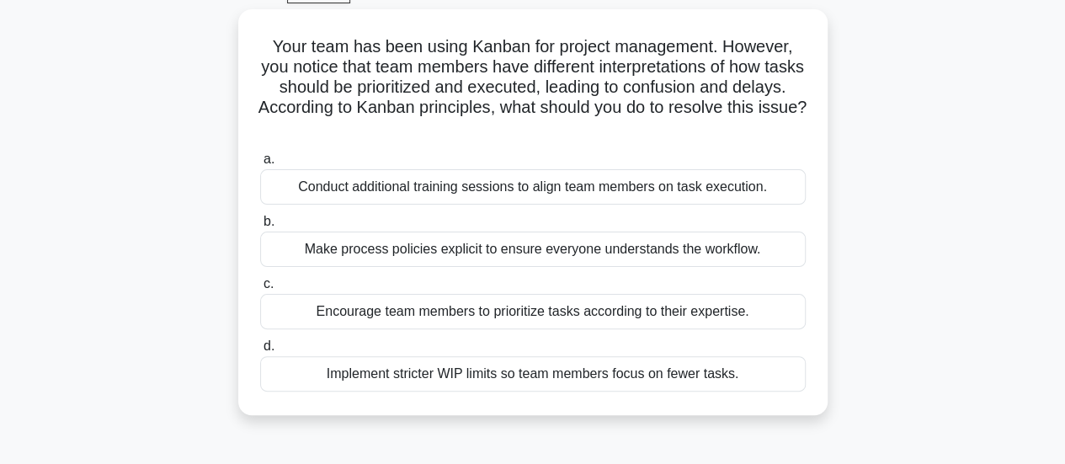
scroll to position [123, 0]
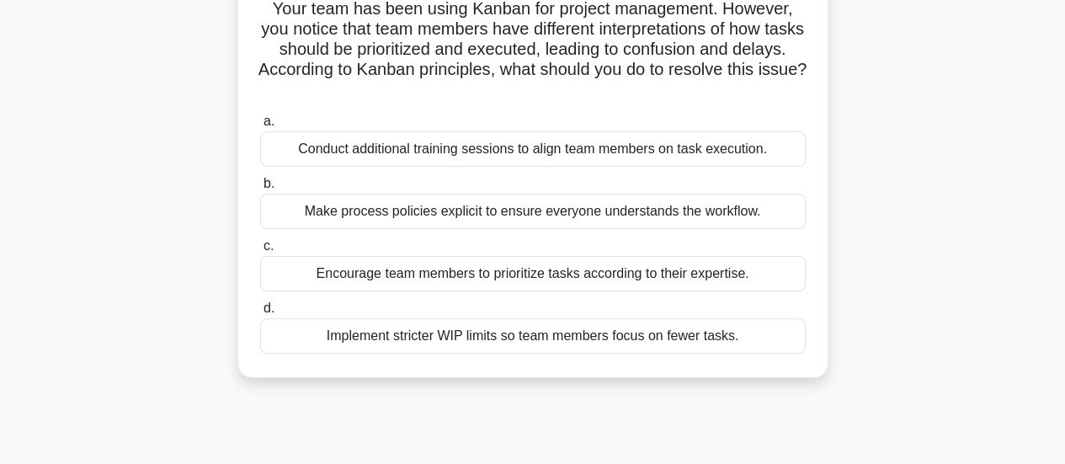
click at [599, 142] on div "Conduct additional training sessions to align team members on task execution." at bounding box center [532, 148] width 545 height 35
click at [260, 127] on input "a. Conduct additional training sessions to align team members on task execution." at bounding box center [260, 121] width 0 height 11
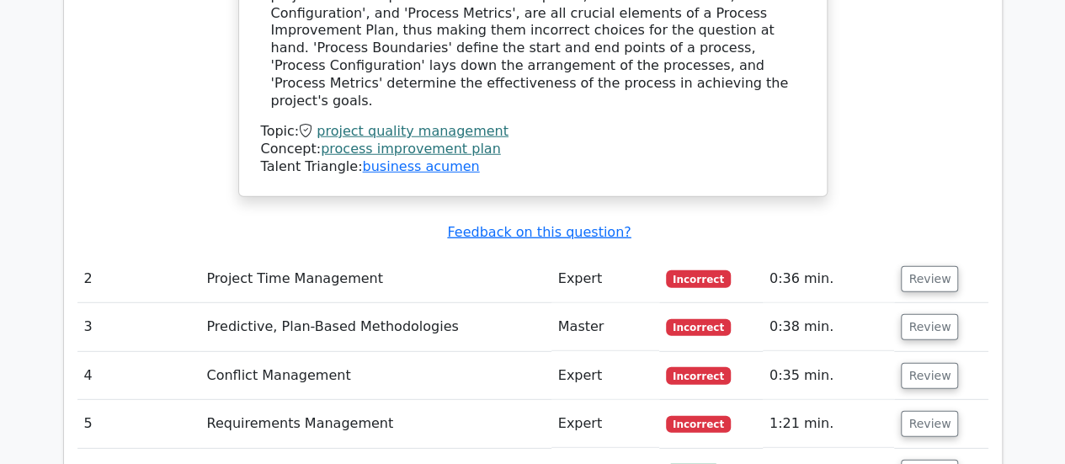
scroll to position [2242, 0]
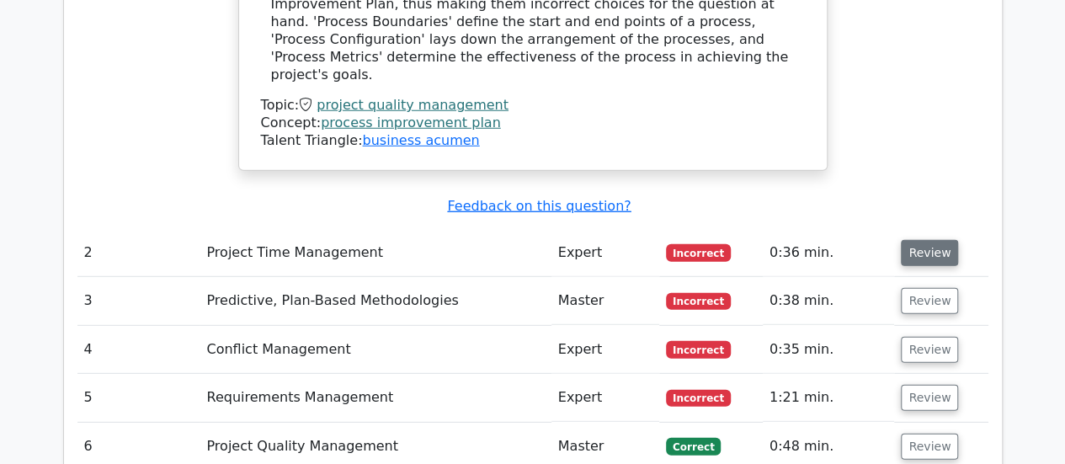
click at [911, 240] on button "Review" at bounding box center [929, 253] width 57 height 26
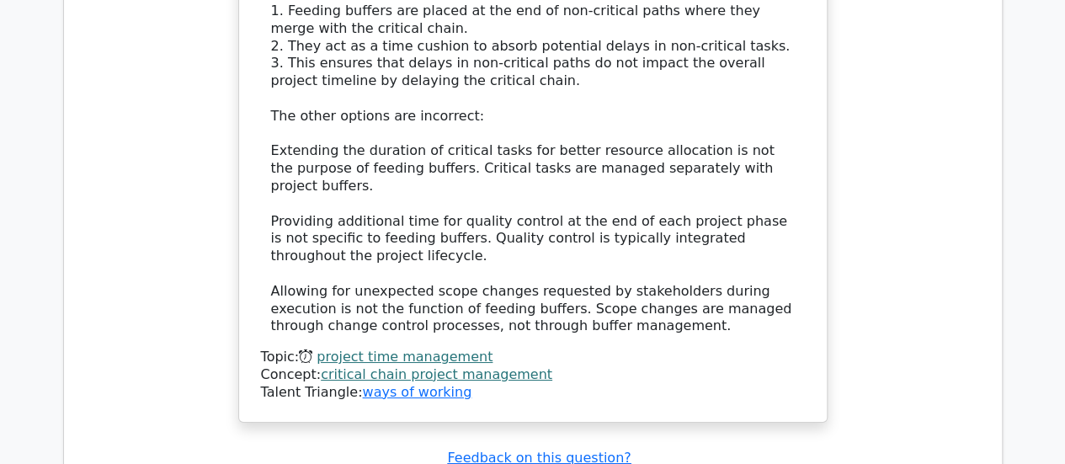
scroll to position [3040, 0]
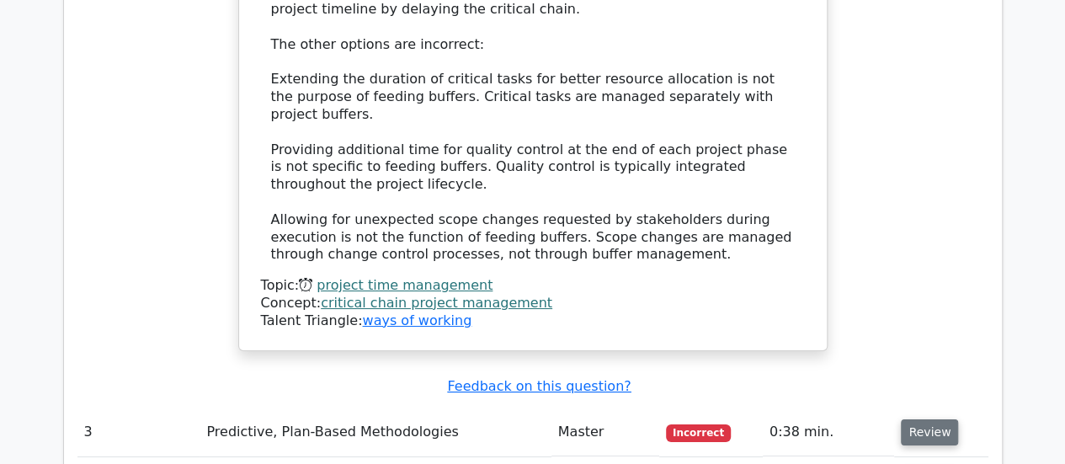
click at [914, 419] on button "Review" at bounding box center [929, 432] width 57 height 26
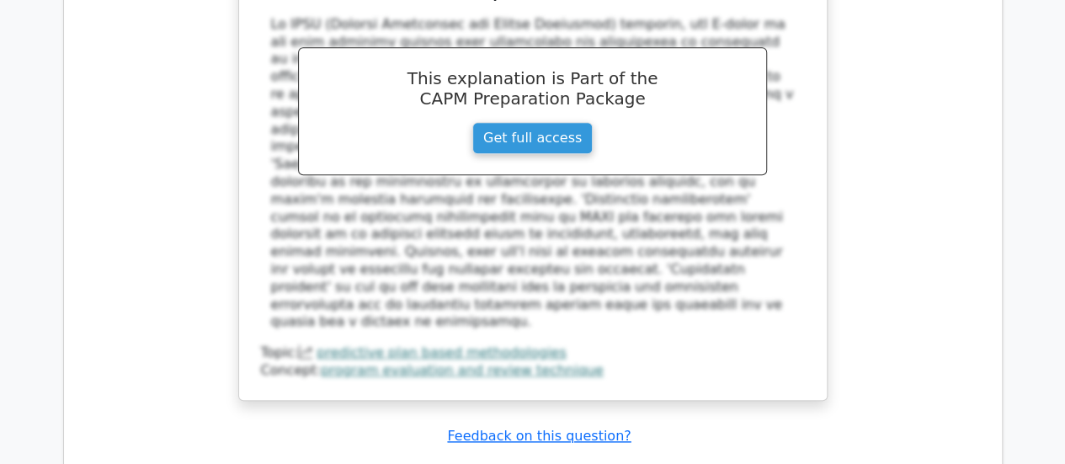
scroll to position [3948, 0]
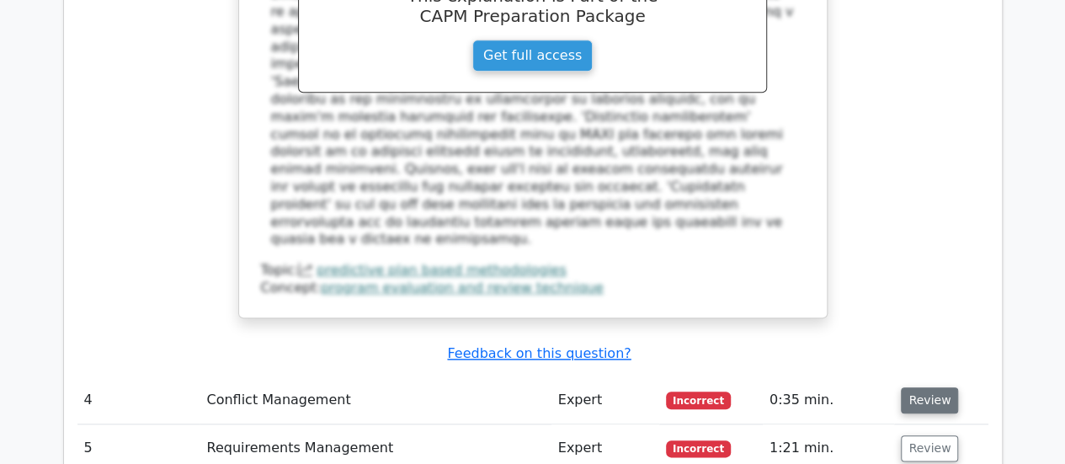
click at [917, 387] on button "Review" at bounding box center [929, 400] width 57 height 26
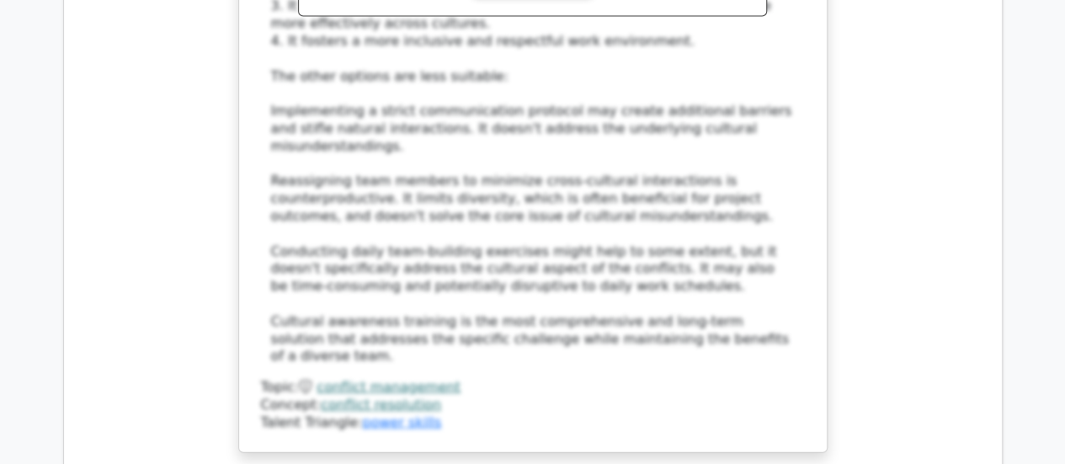
scroll to position [5003, 0]
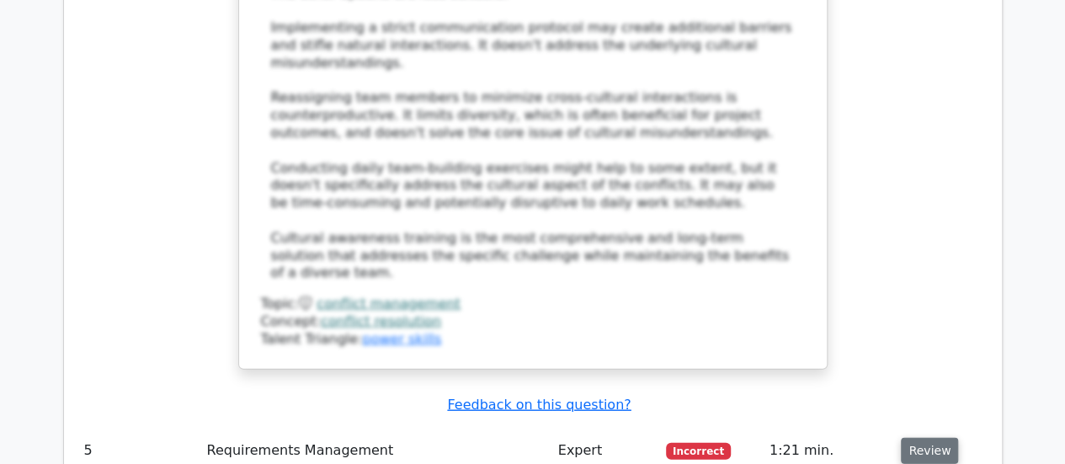
click at [917, 438] on button "Review" at bounding box center [929, 451] width 57 height 26
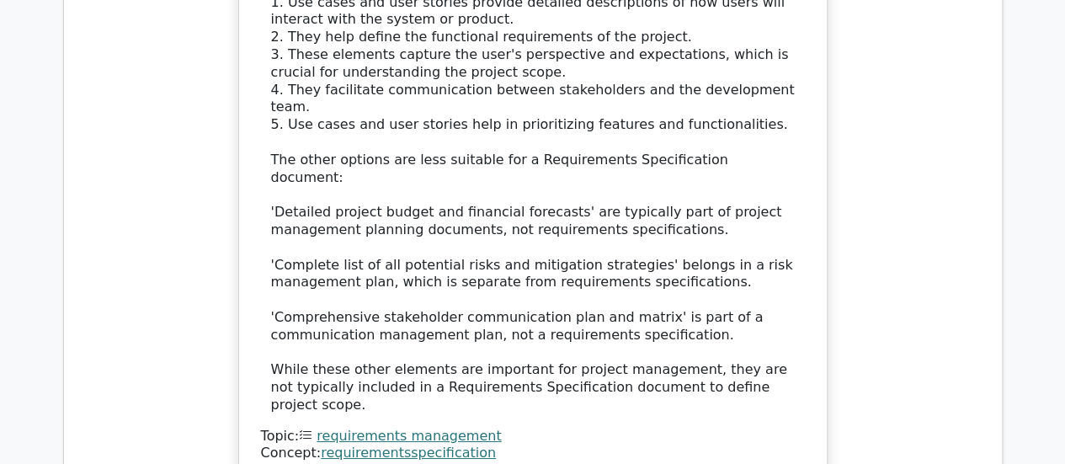
scroll to position [6046, 0]
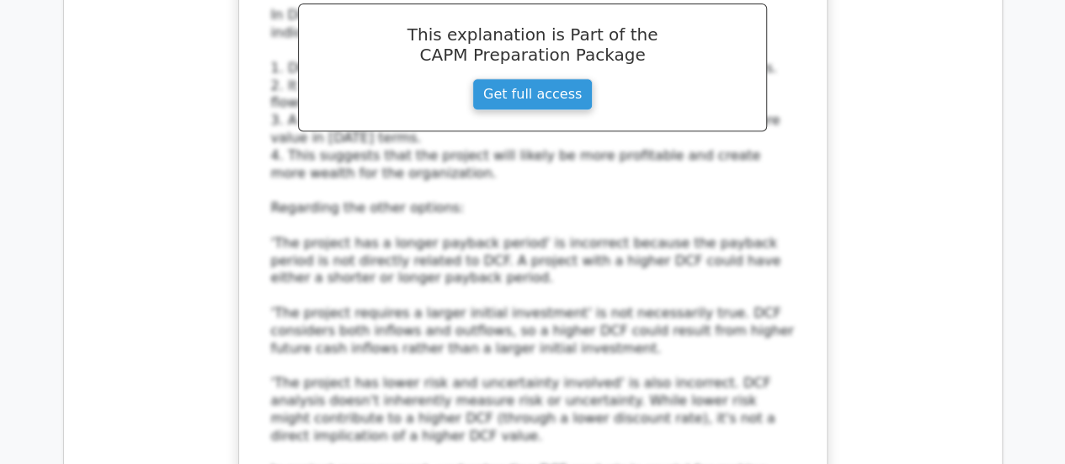
scroll to position [7134, 0]
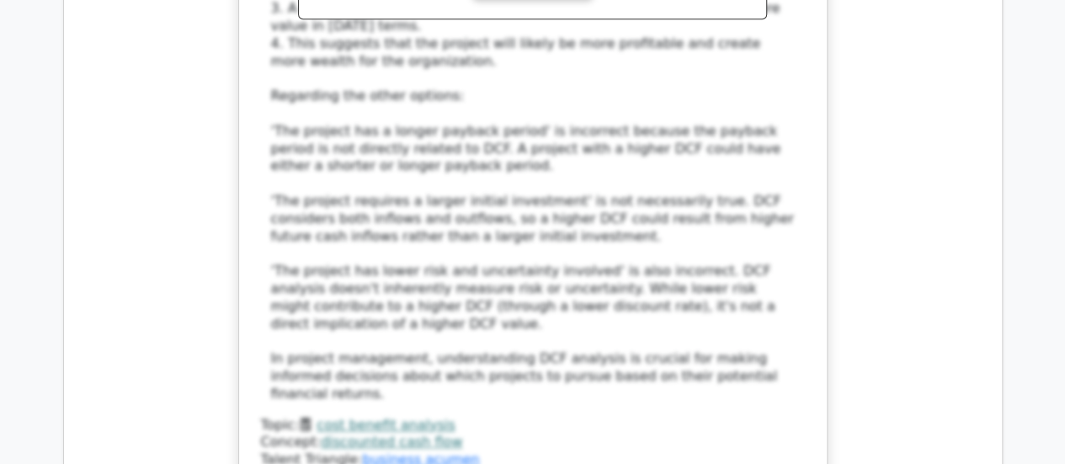
scroll to position [7213, 0]
